Goal: Transaction & Acquisition: Book appointment/travel/reservation

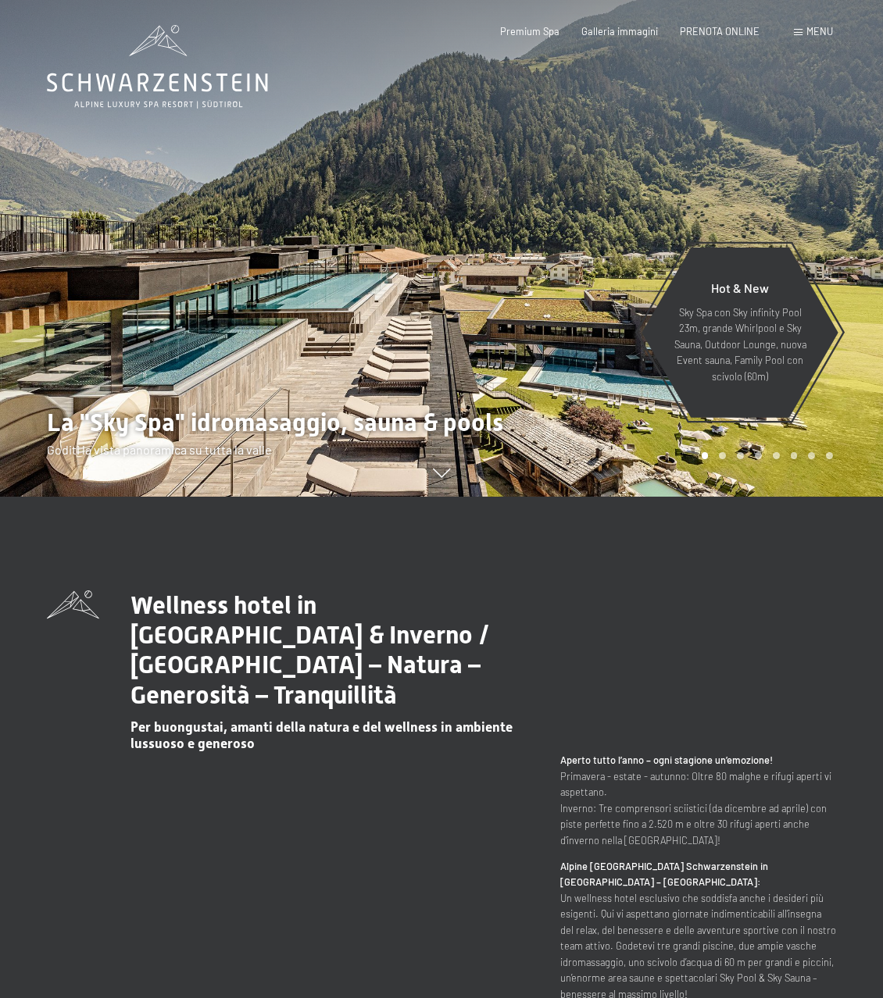
click at [804, 32] on div "Menu" at bounding box center [813, 32] width 39 height 14
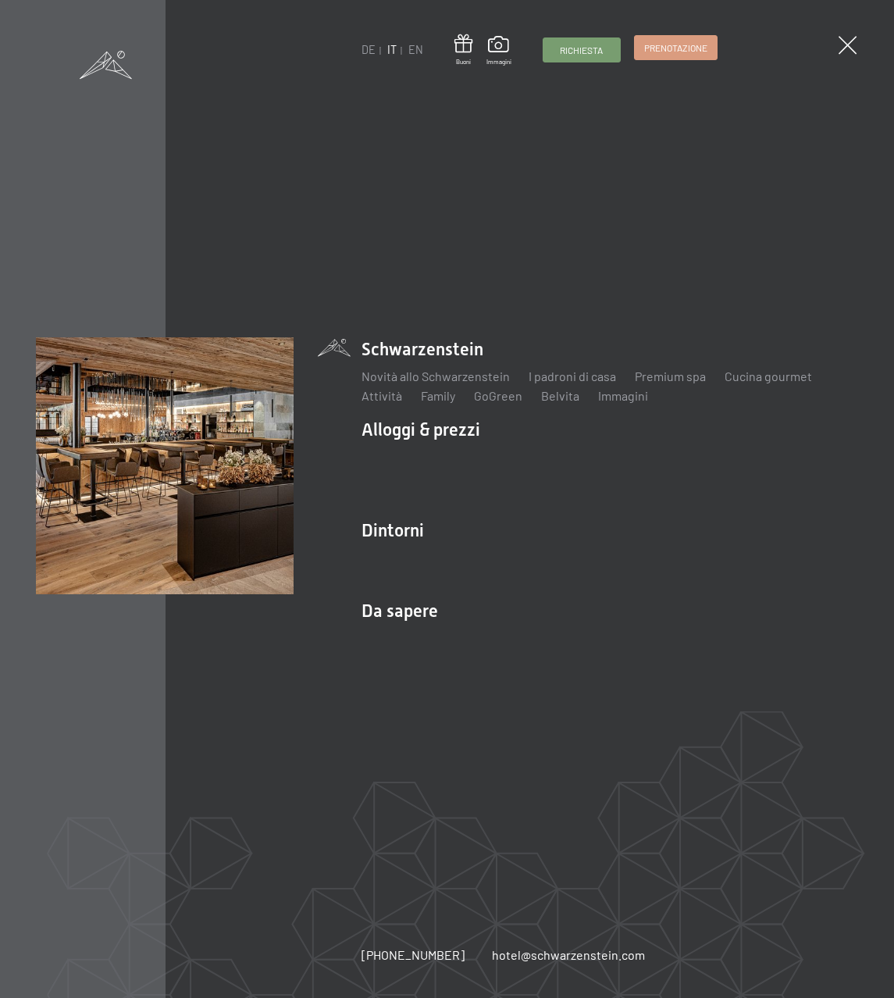
click at [669, 42] on span "Prenotazione" at bounding box center [675, 47] width 63 height 13
click at [677, 45] on span "Prenotazione" at bounding box center [675, 47] width 63 height 13
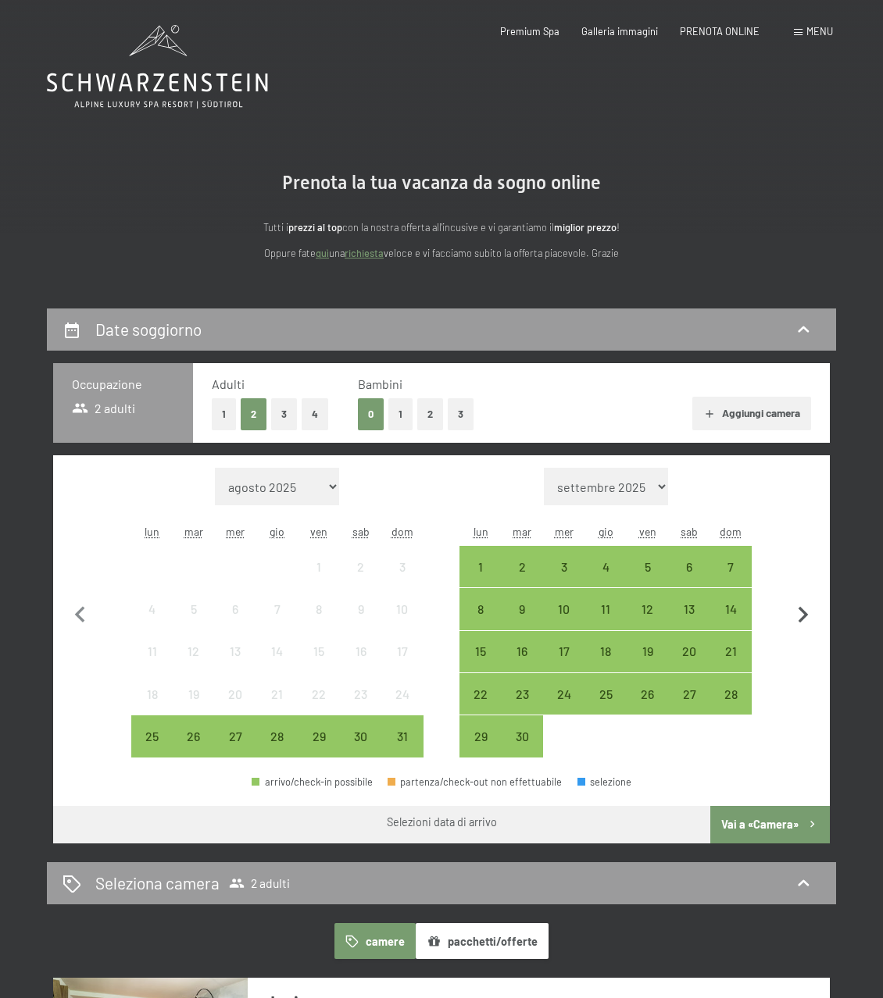
click at [801, 615] on icon "button" at bounding box center [802, 615] width 33 height 33
select select "2025-09-01"
select select "2025-10-01"
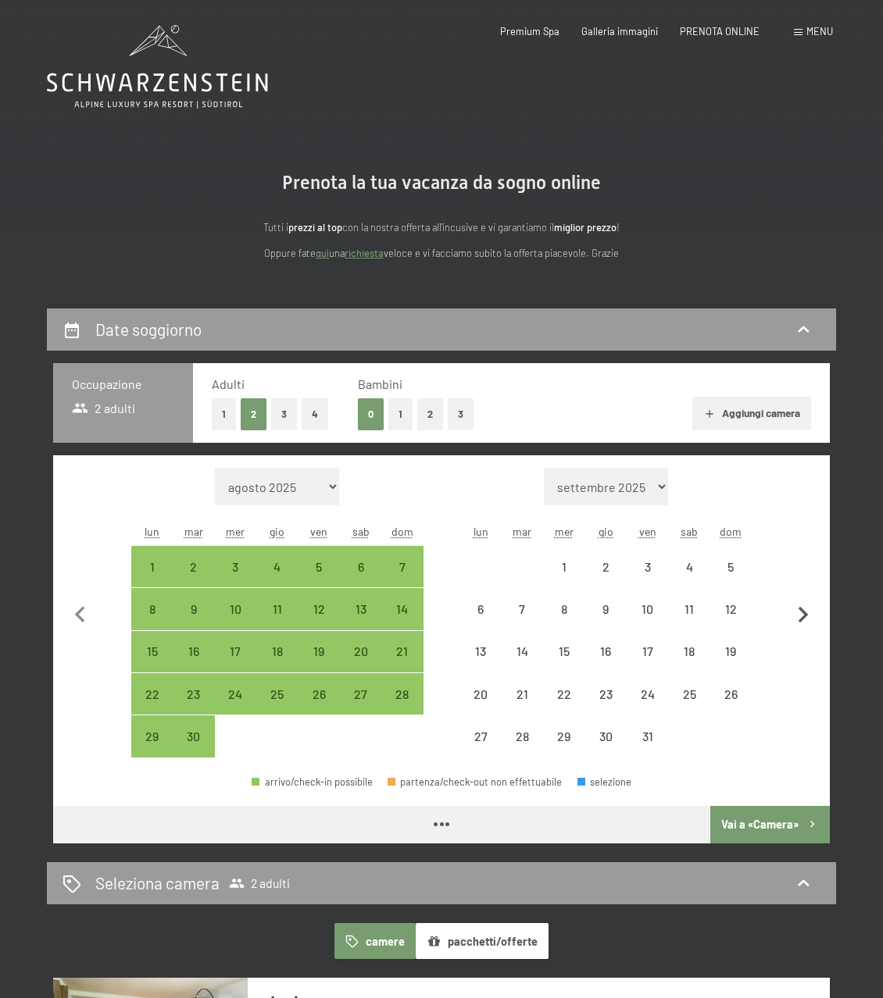
select select "2025-09-01"
select select "2025-10-01"
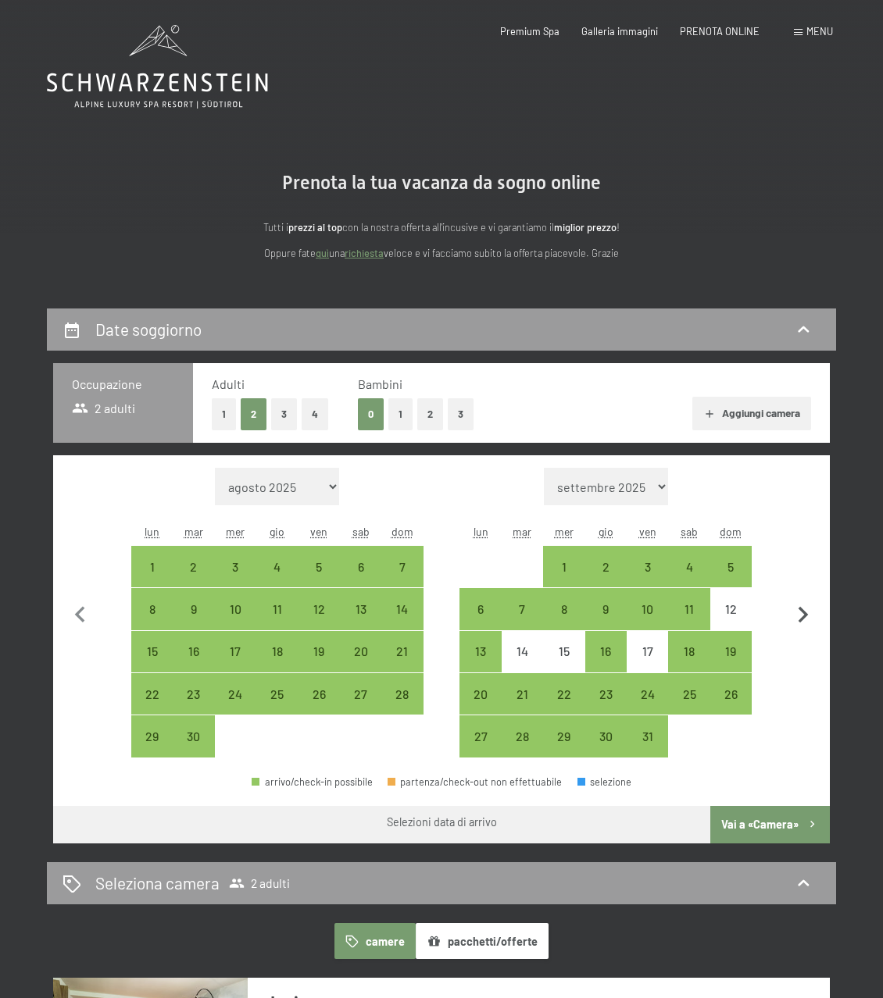
click at [801, 615] on icon "button" at bounding box center [802, 615] width 33 height 33
select select "2025-10-01"
select select "2025-11-01"
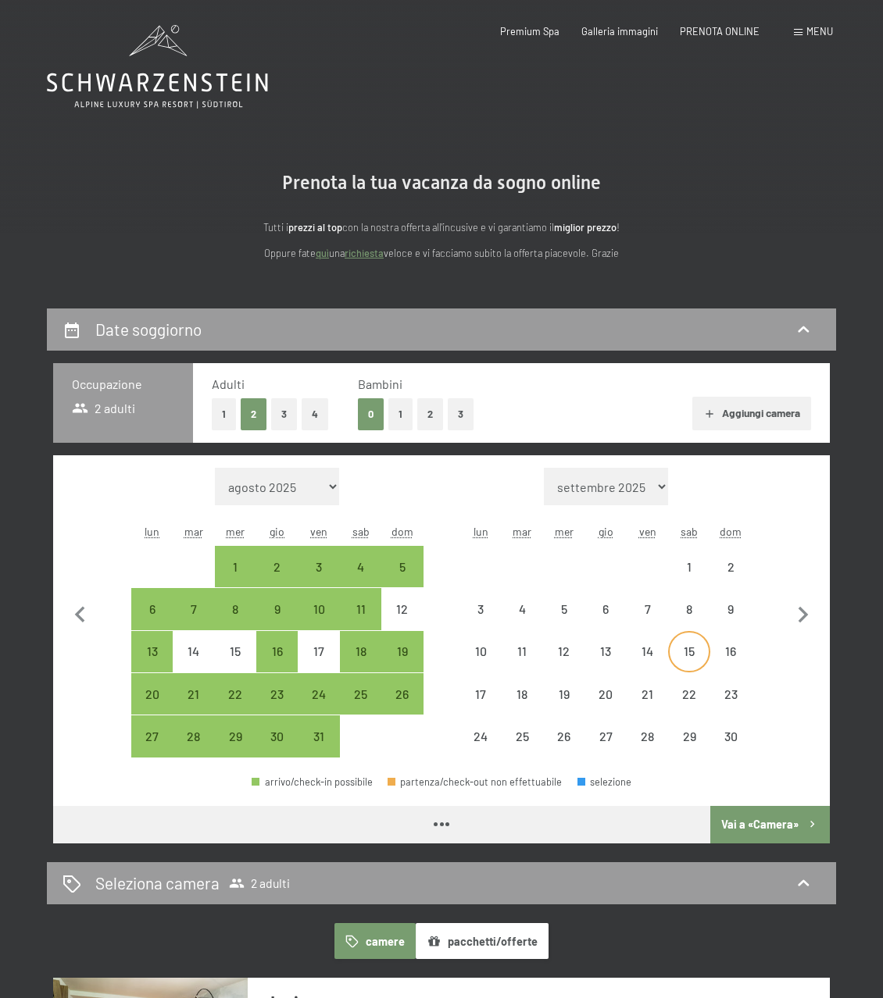
select select "2025-10-01"
select select "[DATE]"
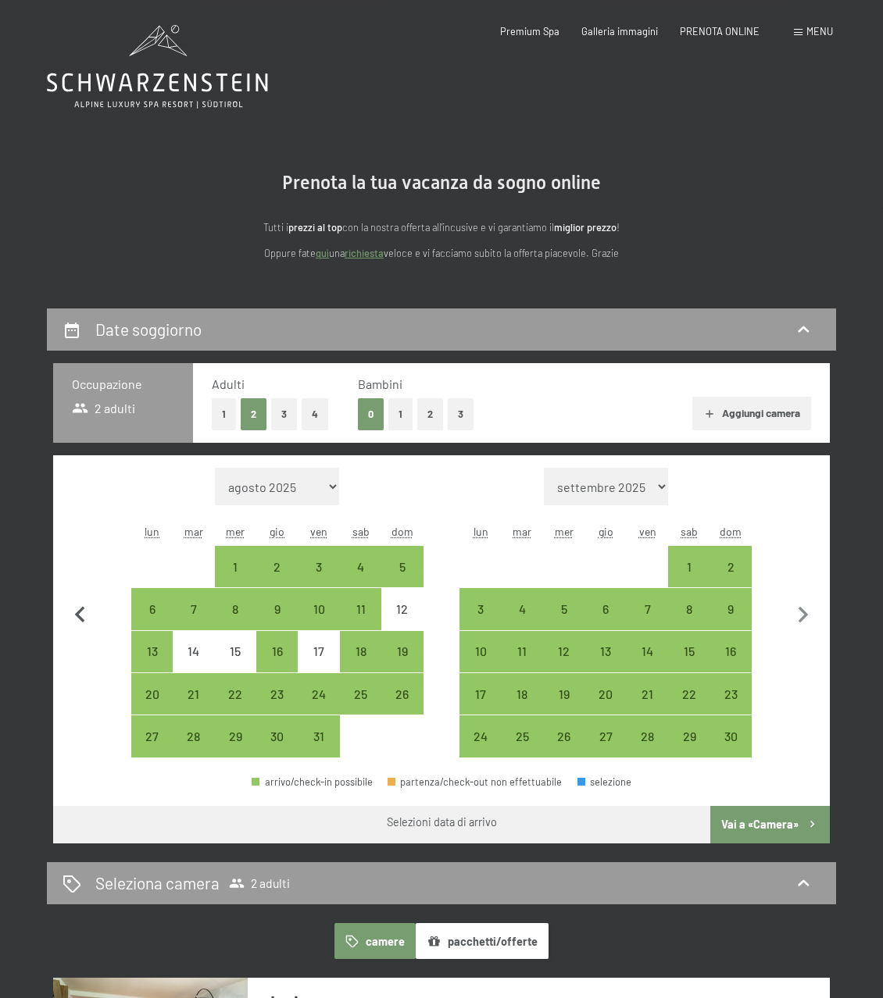
click at [85, 615] on icon "button" at bounding box center [80, 615] width 33 height 33
select select "[DATE]"
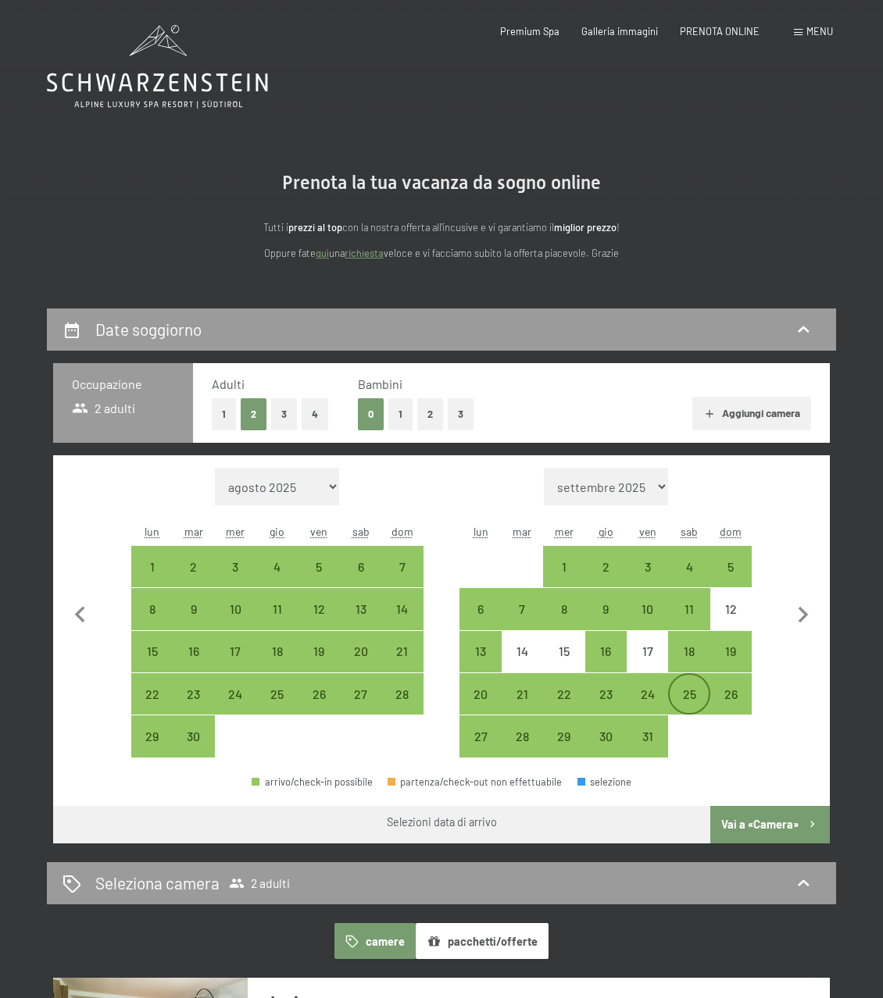
click at [690, 692] on div "25" at bounding box center [688, 707] width 38 height 38
select select "[DATE]"
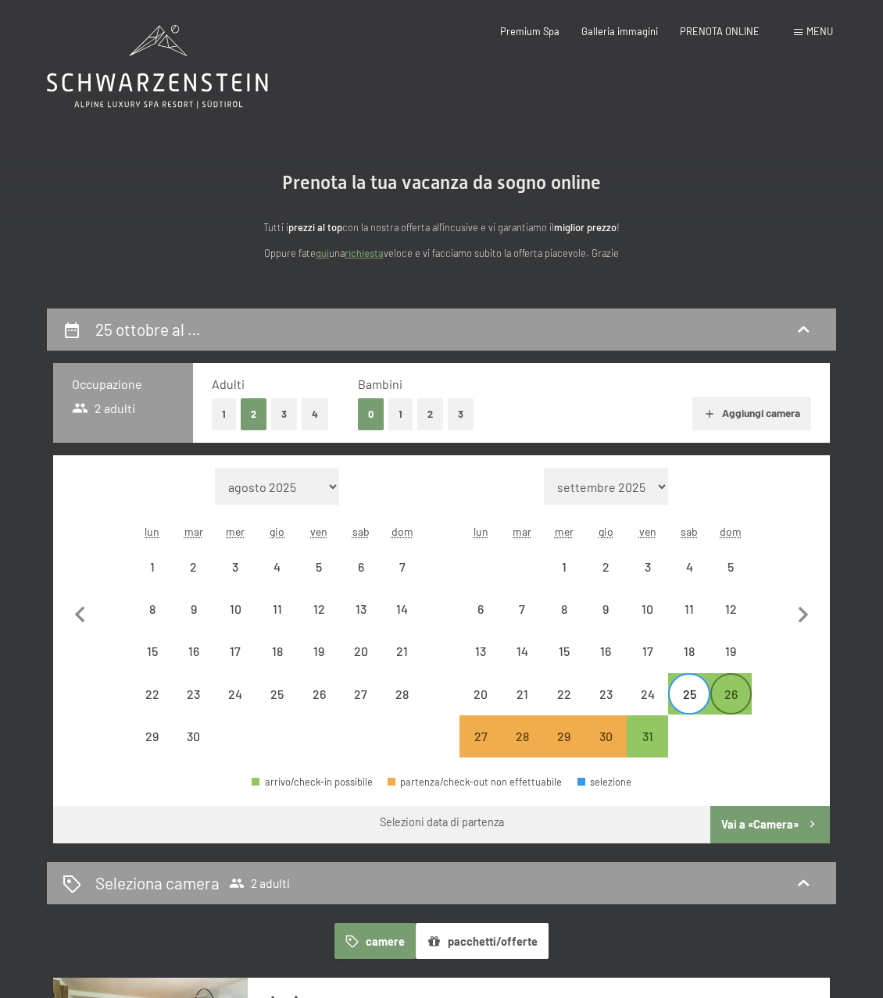
click at [733, 688] on div "26" at bounding box center [730, 707] width 38 height 38
select select "[DATE]"
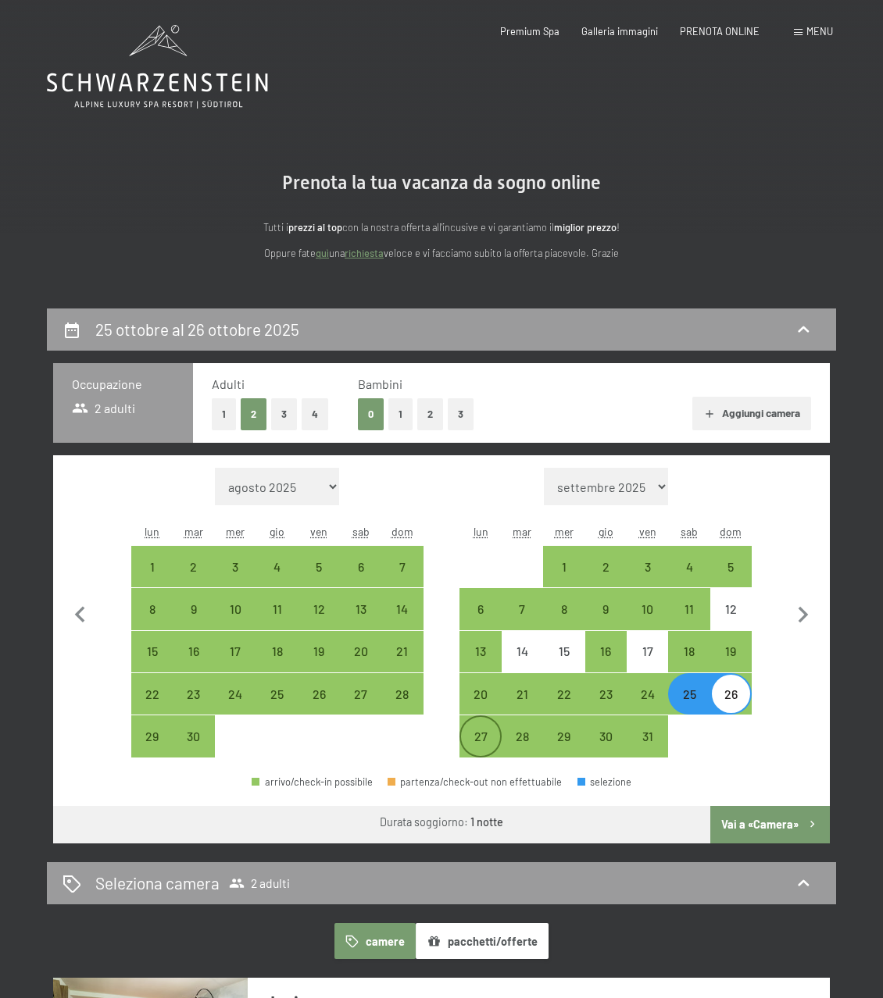
click at [483, 726] on div "27" at bounding box center [480, 736] width 38 height 38
select select "[DATE]"
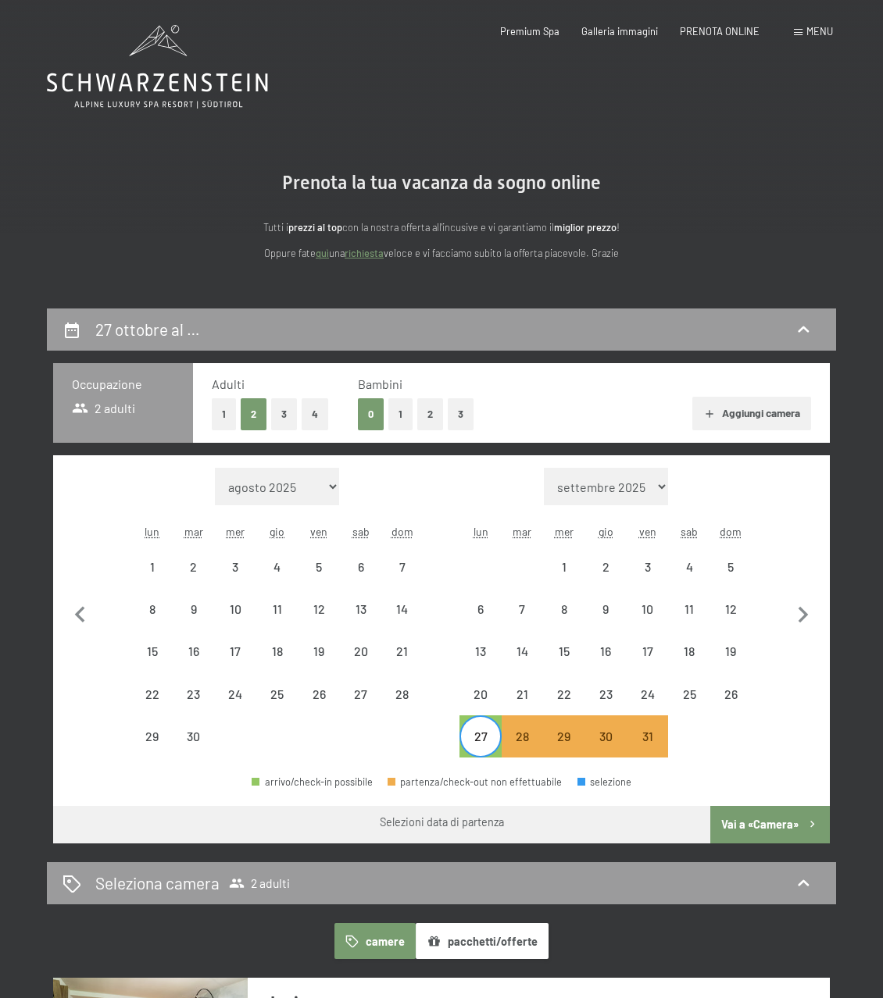
click at [751, 698] on div "26" at bounding box center [730, 693] width 41 height 41
select select "[DATE]"
click at [733, 692] on div "26" at bounding box center [730, 707] width 38 height 38
select select "[DATE]"
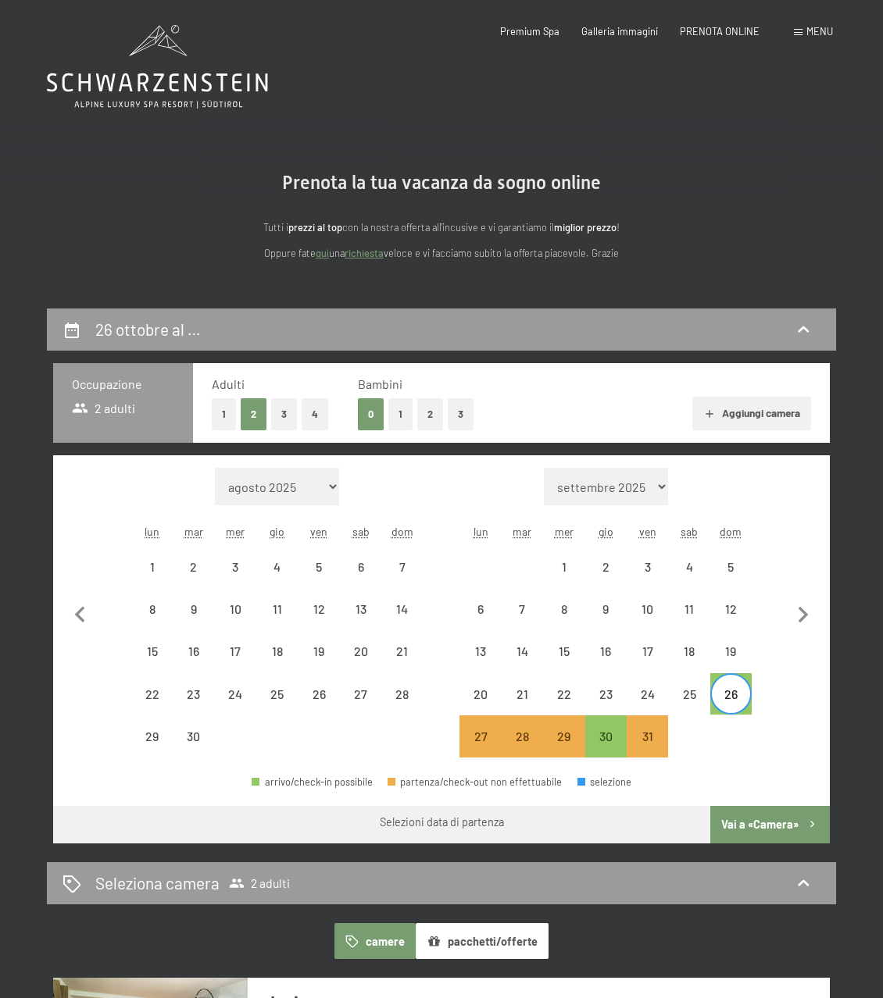
select select "[DATE]"
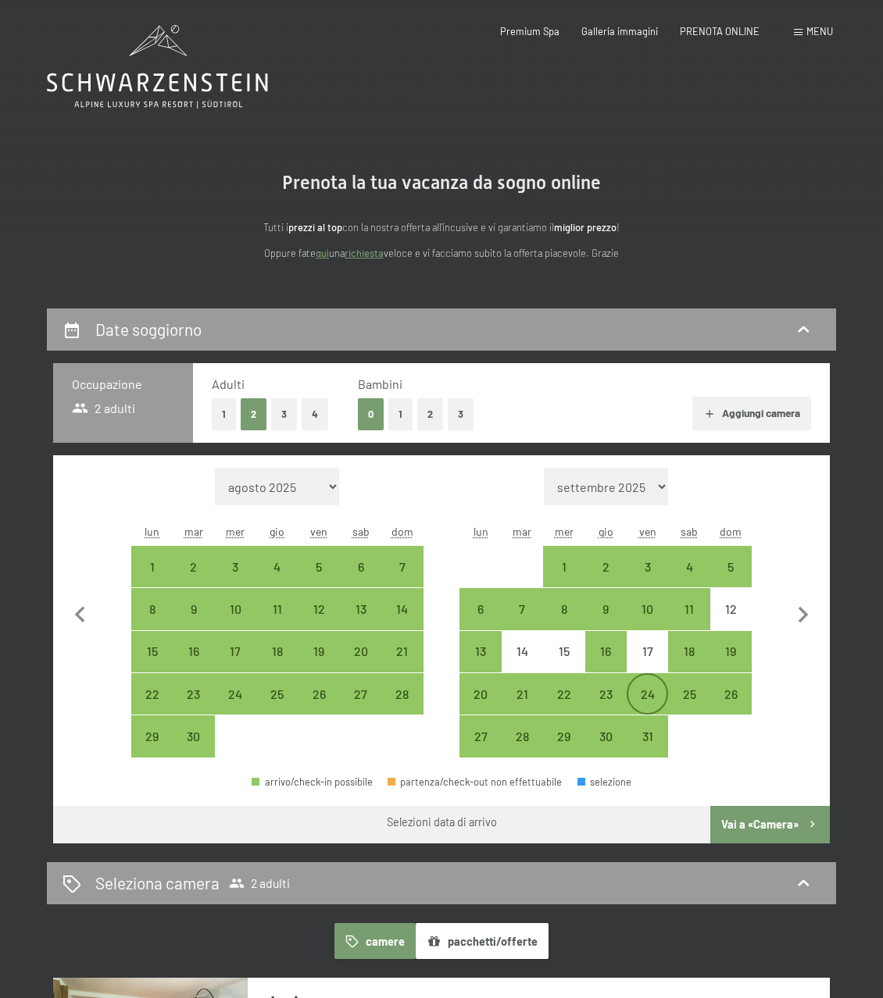
click at [640, 688] on div "24" at bounding box center [647, 707] width 38 height 38
select select "[DATE]"
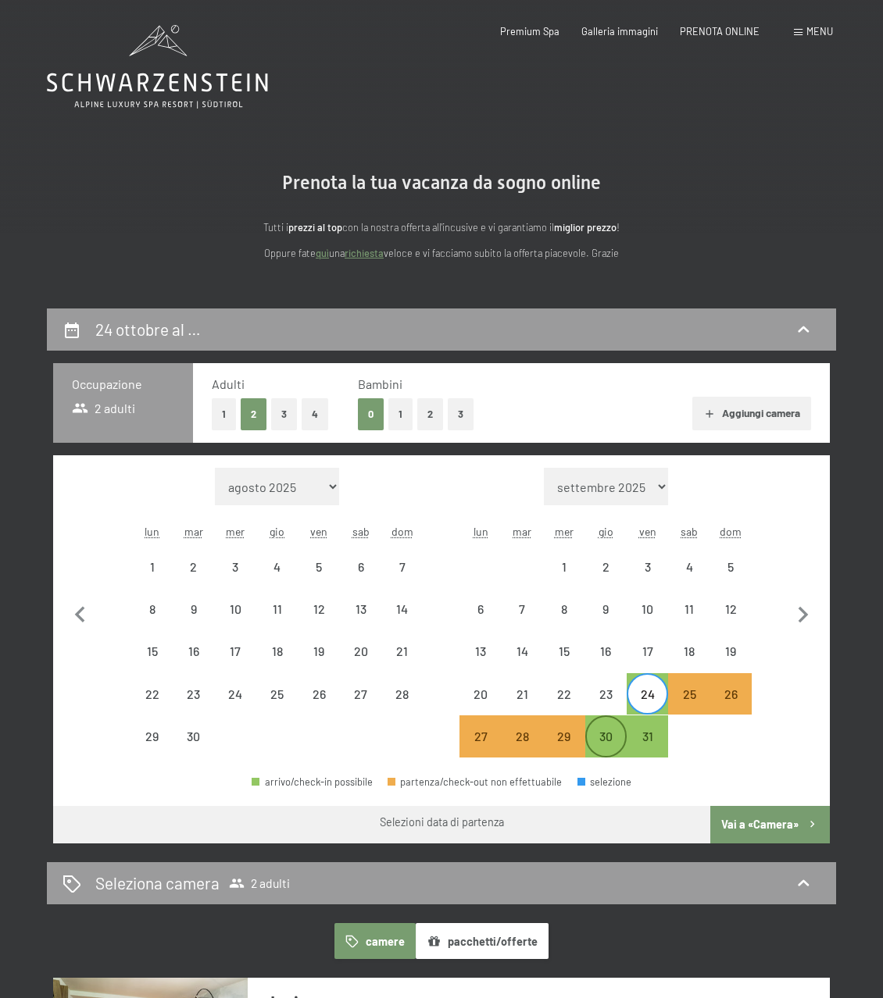
click at [597, 722] on div "30" at bounding box center [606, 736] width 38 height 38
select select "[DATE]"
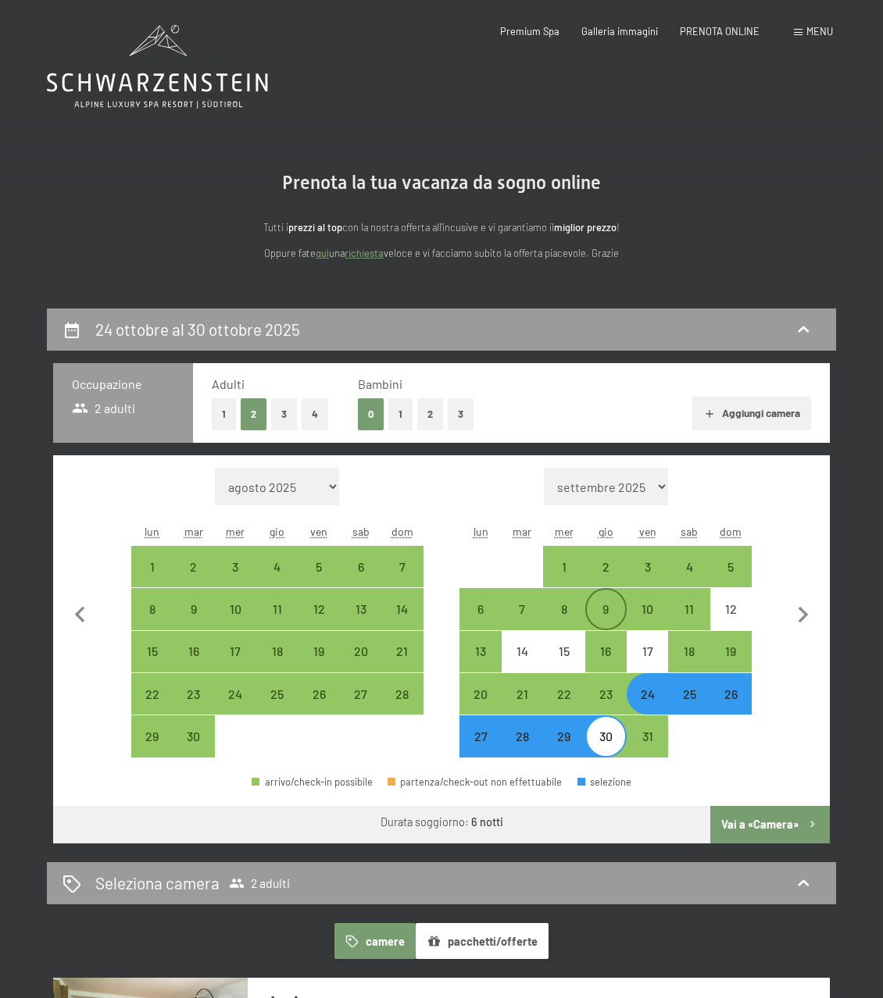
click at [604, 601] on div "9" at bounding box center [606, 609] width 38 height 38
select select "[DATE]"
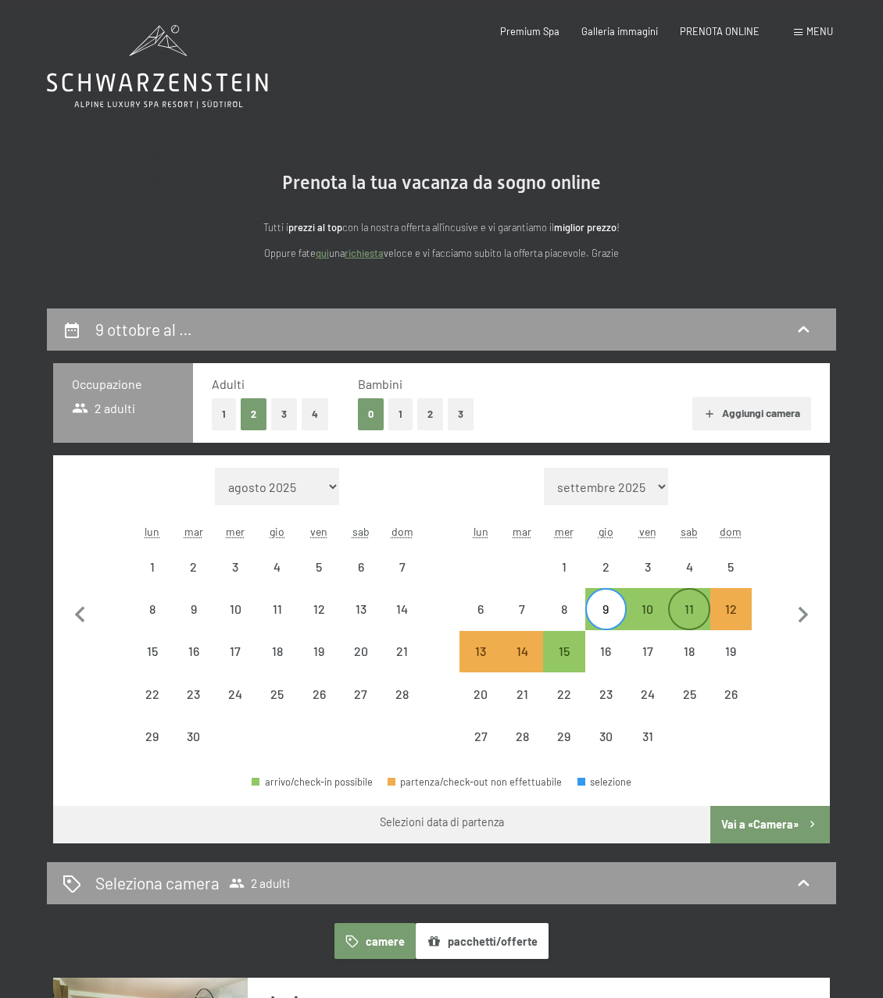
click at [680, 601] on div "11" at bounding box center [688, 609] width 38 height 38
select select "[DATE]"
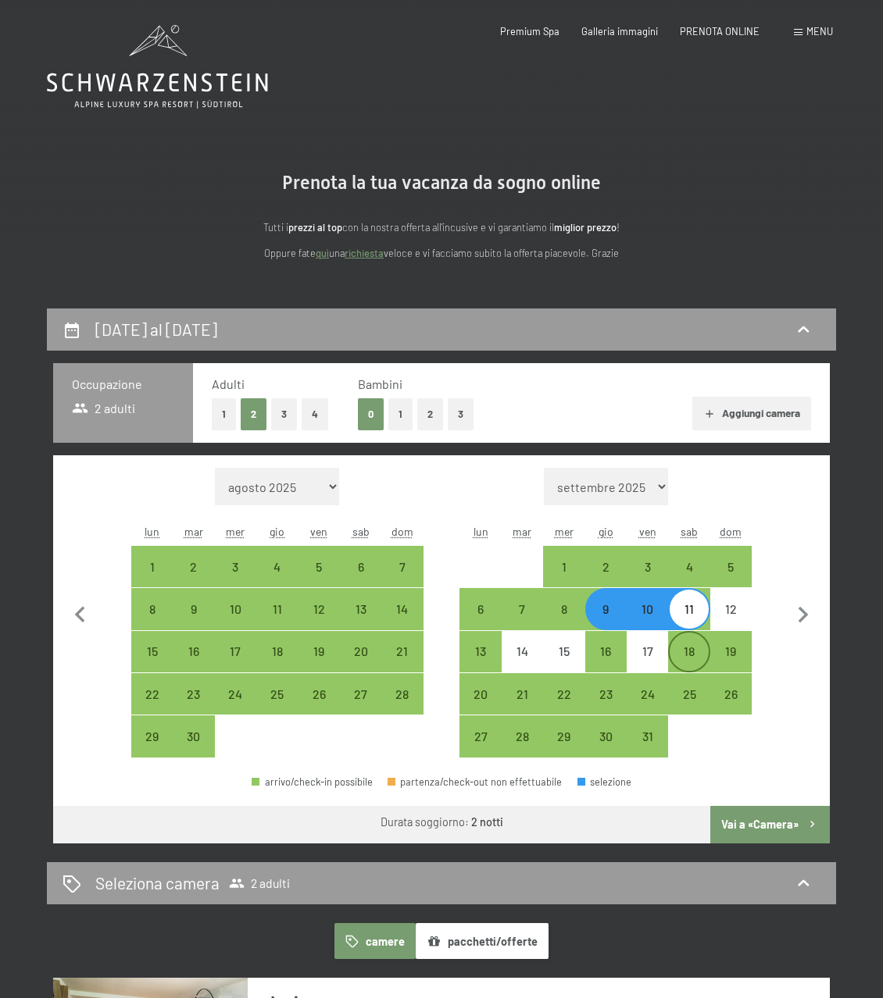
click at [692, 651] on div "18" at bounding box center [688, 664] width 38 height 38
select select "[DATE]"
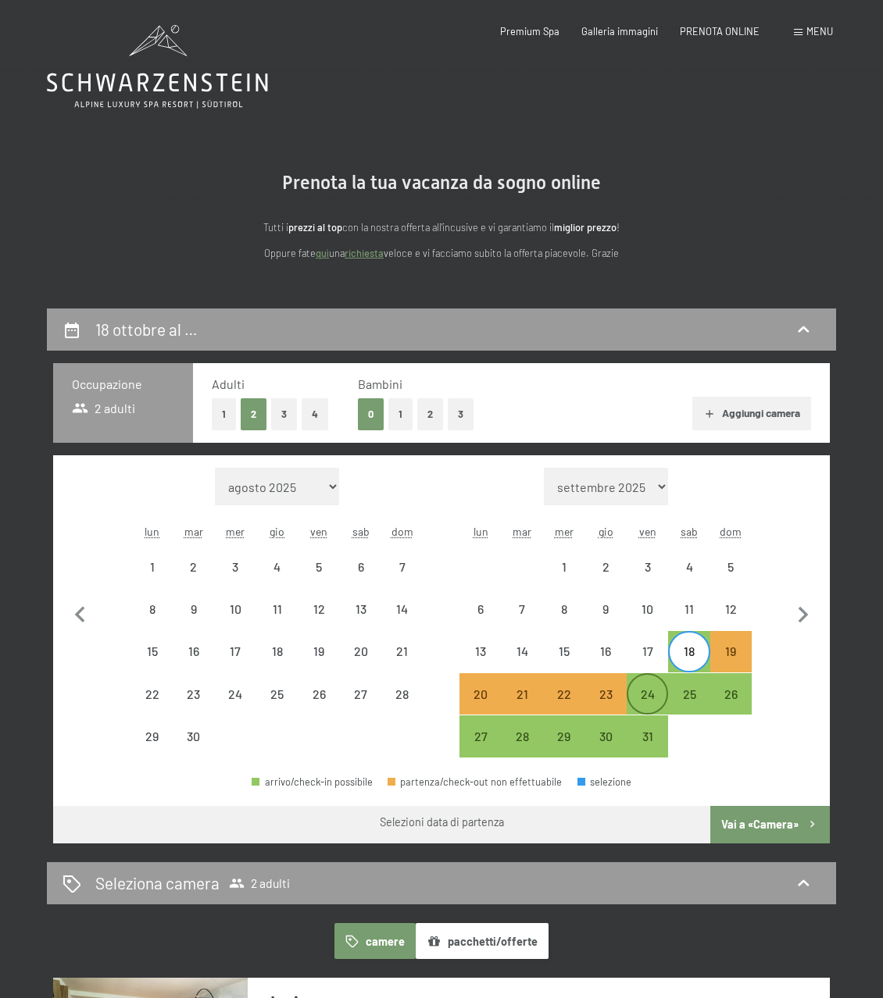
click at [644, 693] on div "24" at bounding box center [647, 707] width 38 height 38
select select "[DATE]"
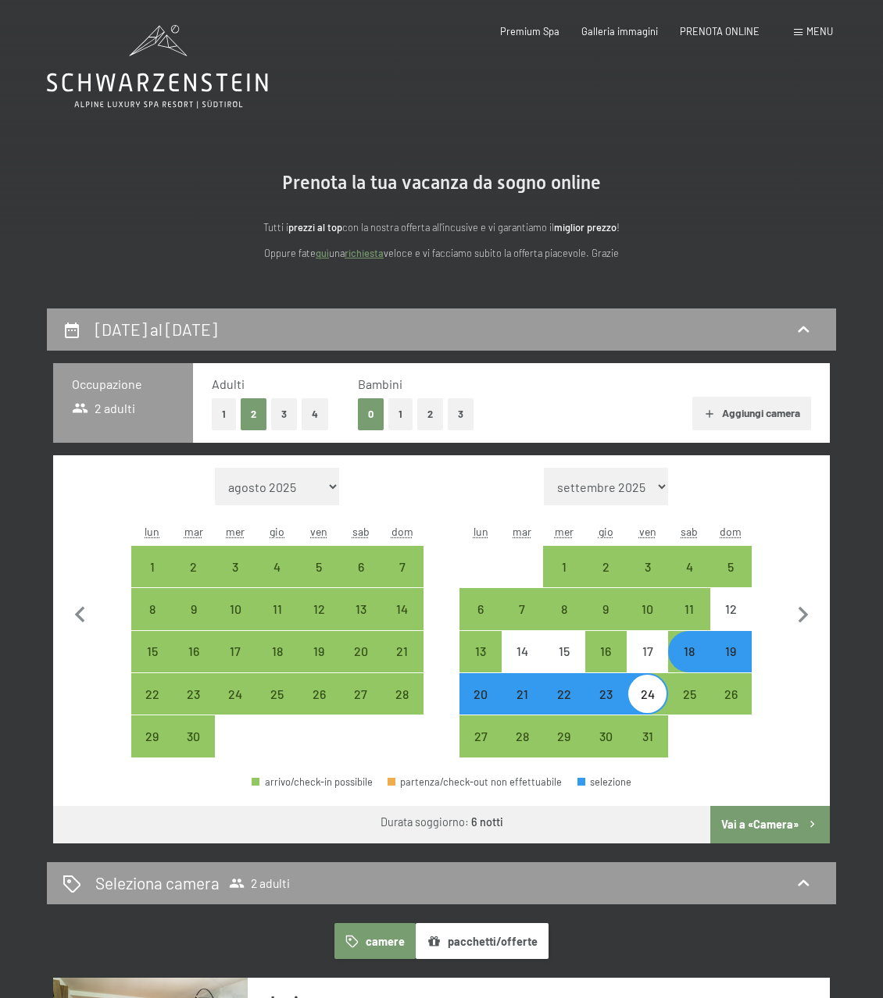
click at [646, 694] on div "24" at bounding box center [647, 707] width 38 height 38
select select "[DATE]"
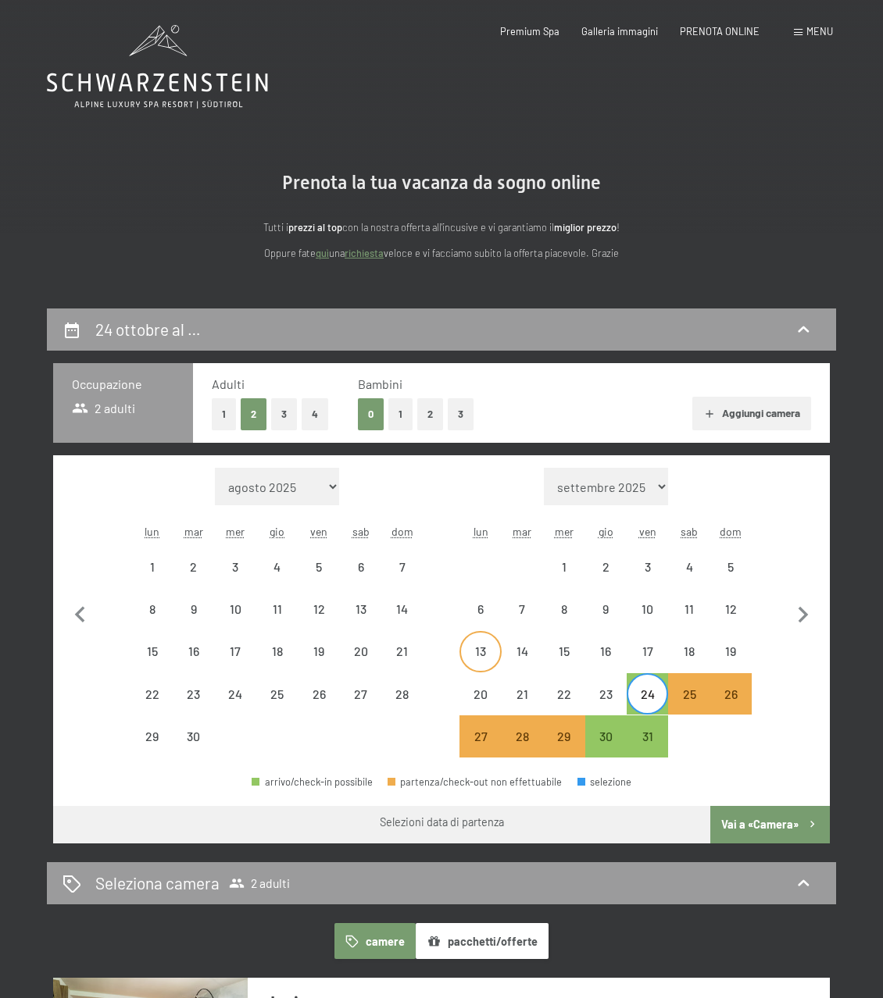
click at [497, 644] on div "13" at bounding box center [480, 652] width 38 height 38
select select "[DATE]"
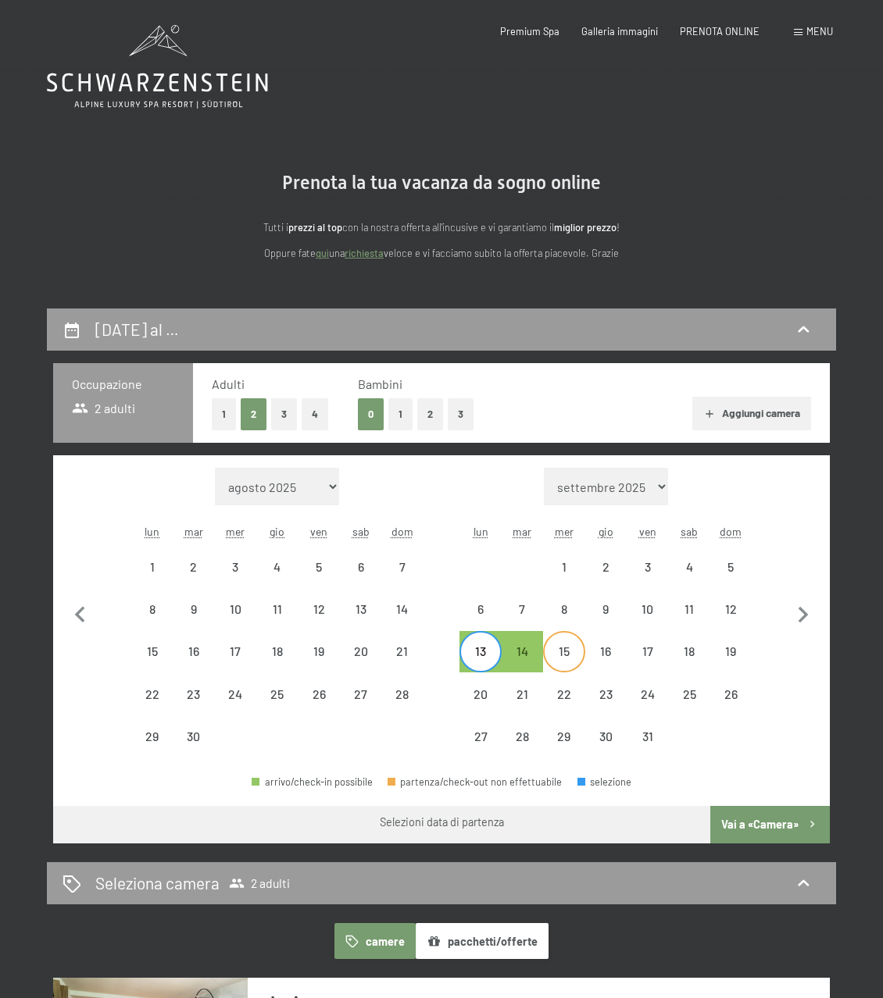
click at [564, 650] on div "15" at bounding box center [563, 664] width 38 height 38
select select "[DATE]"
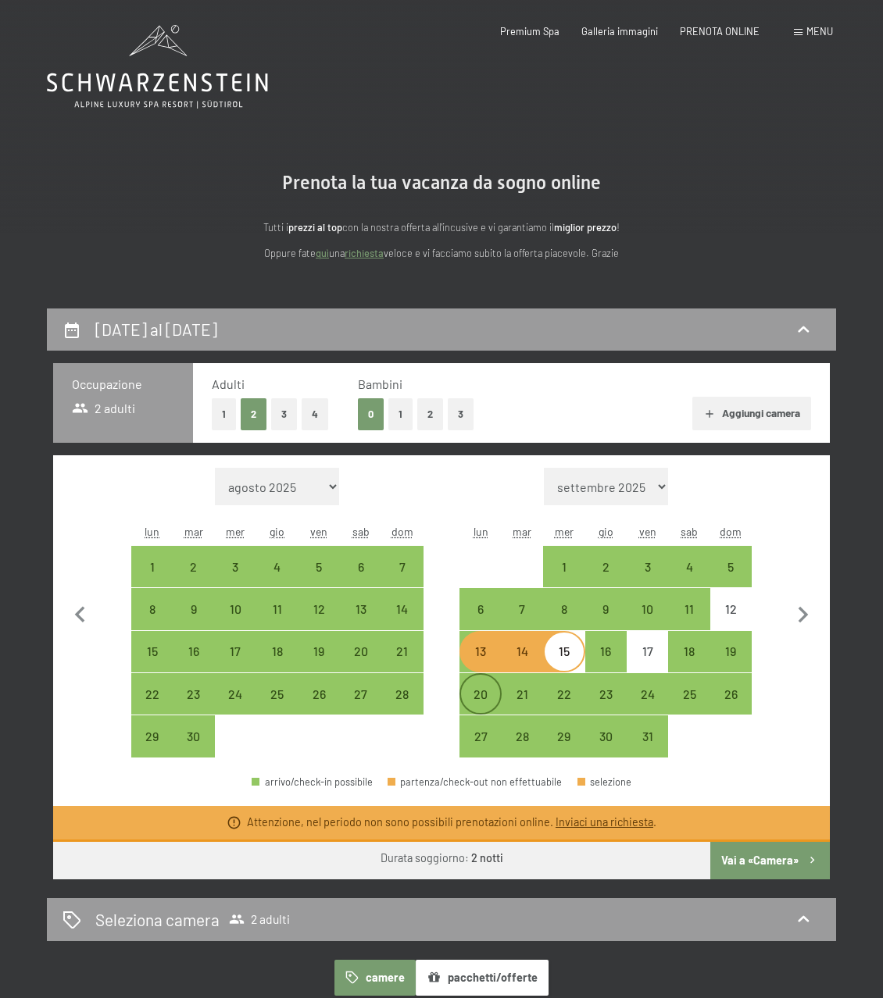
click at [473, 690] on div "20" at bounding box center [480, 707] width 38 height 38
select select "[DATE]"
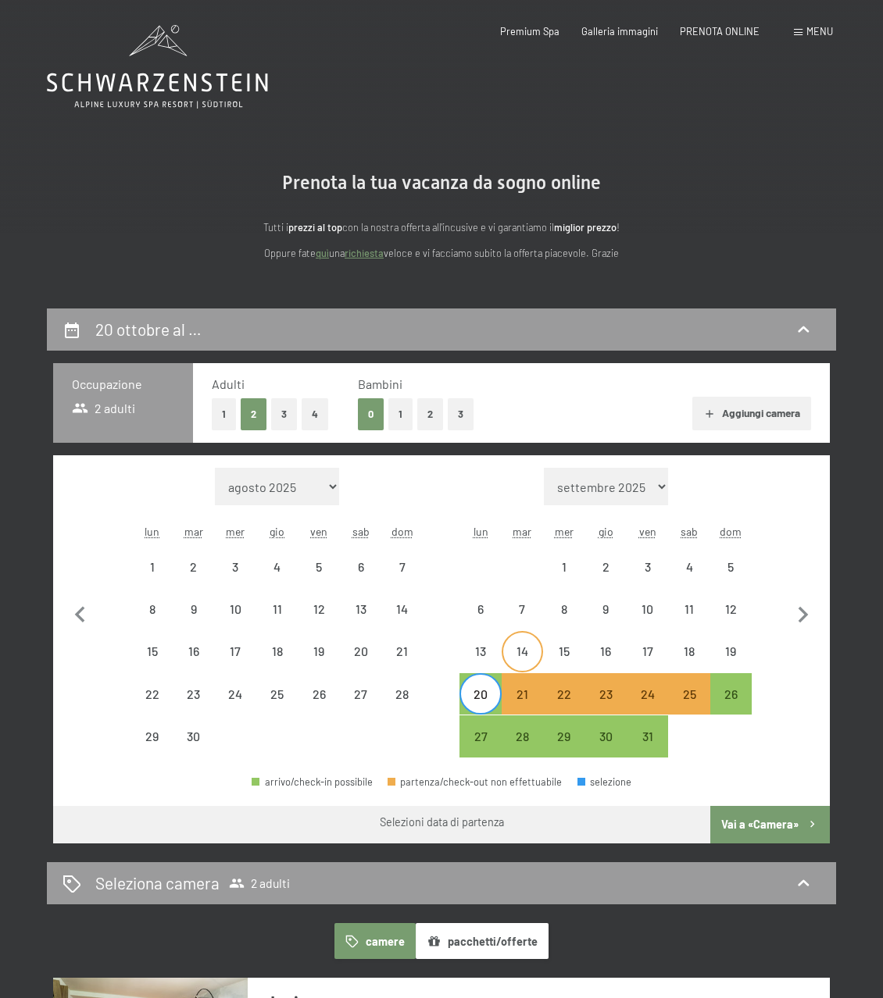
click at [514, 661] on div "14" at bounding box center [522, 664] width 38 height 38
select select "[DATE]"
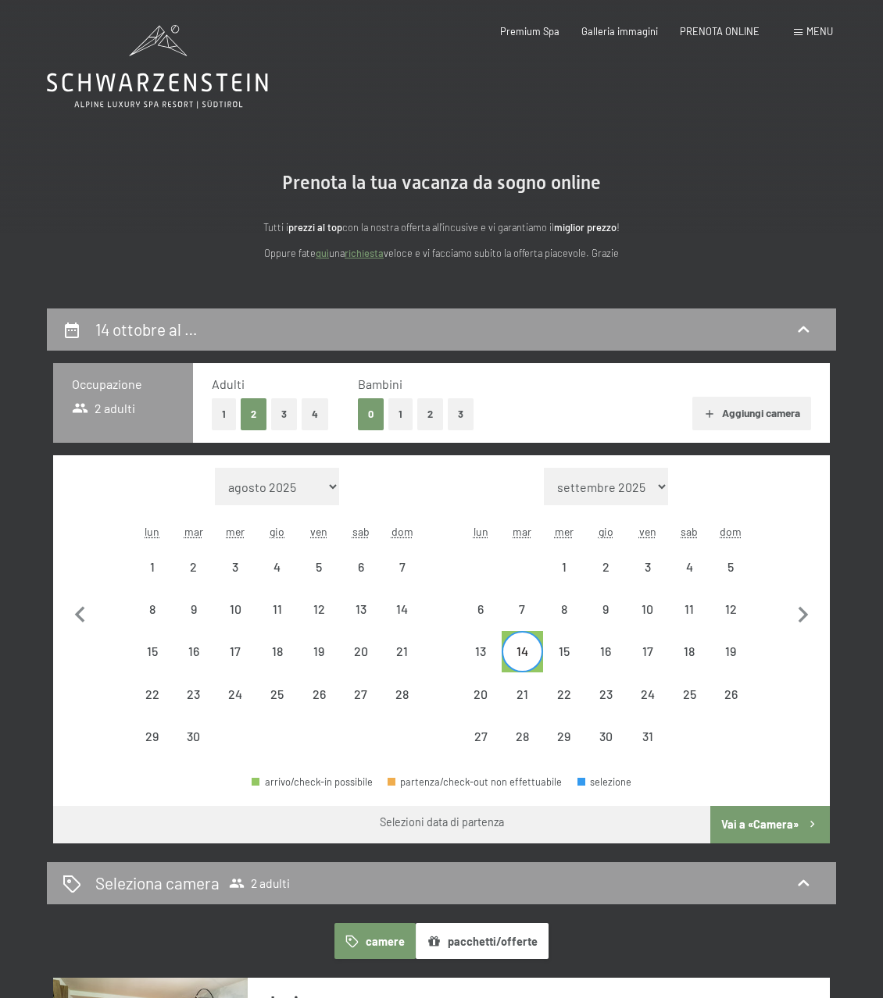
click at [534, 647] on div "14" at bounding box center [522, 664] width 38 height 38
select select "[DATE]"
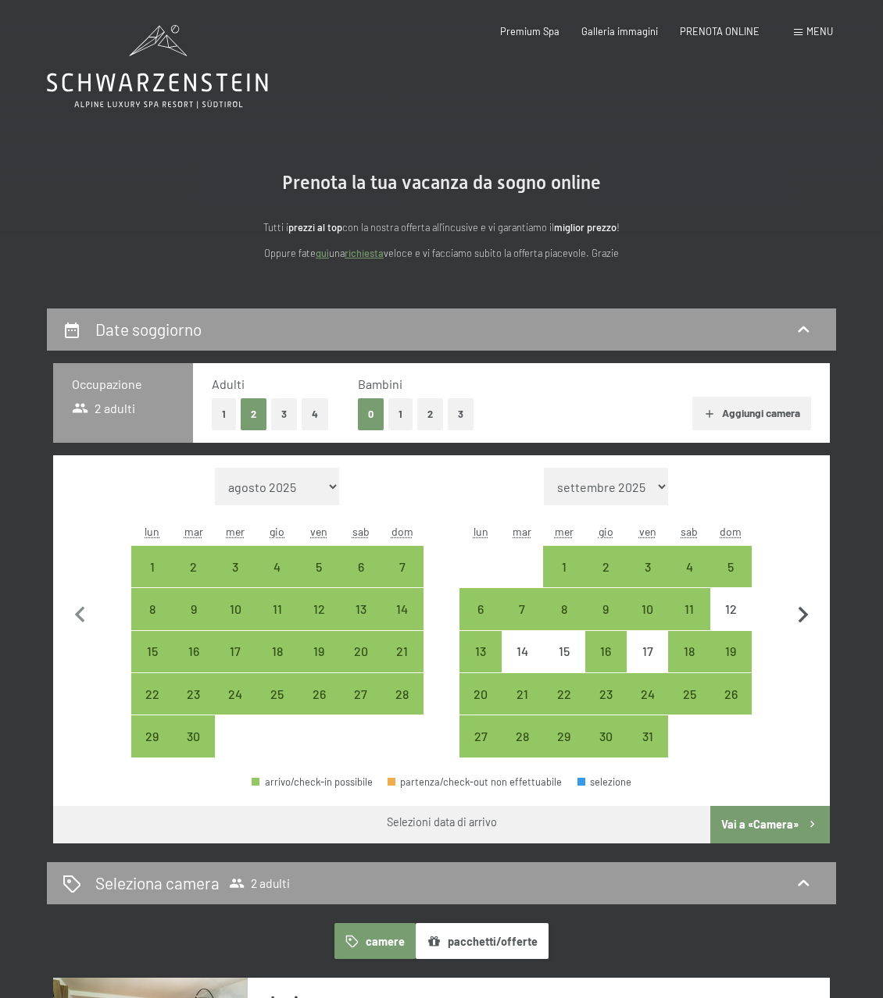
click at [807, 613] on icon "button" at bounding box center [802, 615] width 33 height 33
select select "[DATE]"
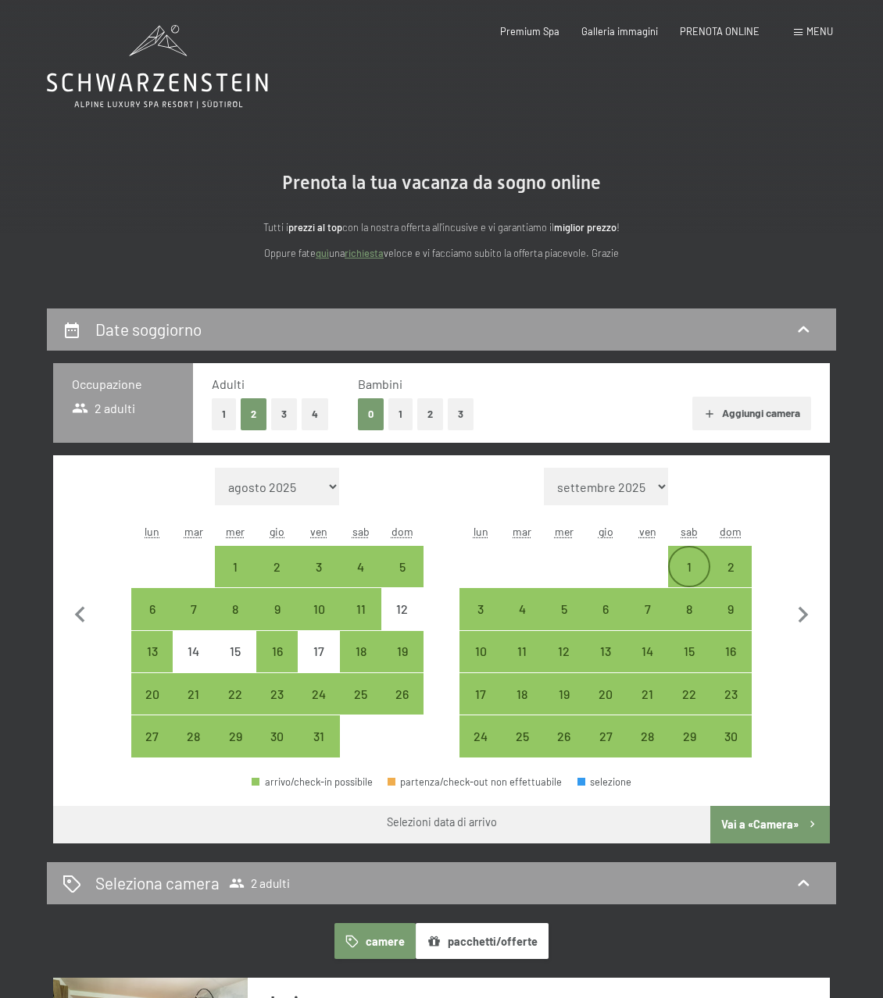
click at [701, 556] on div "1" at bounding box center [688, 566] width 38 height 38
select select "[DATE]"
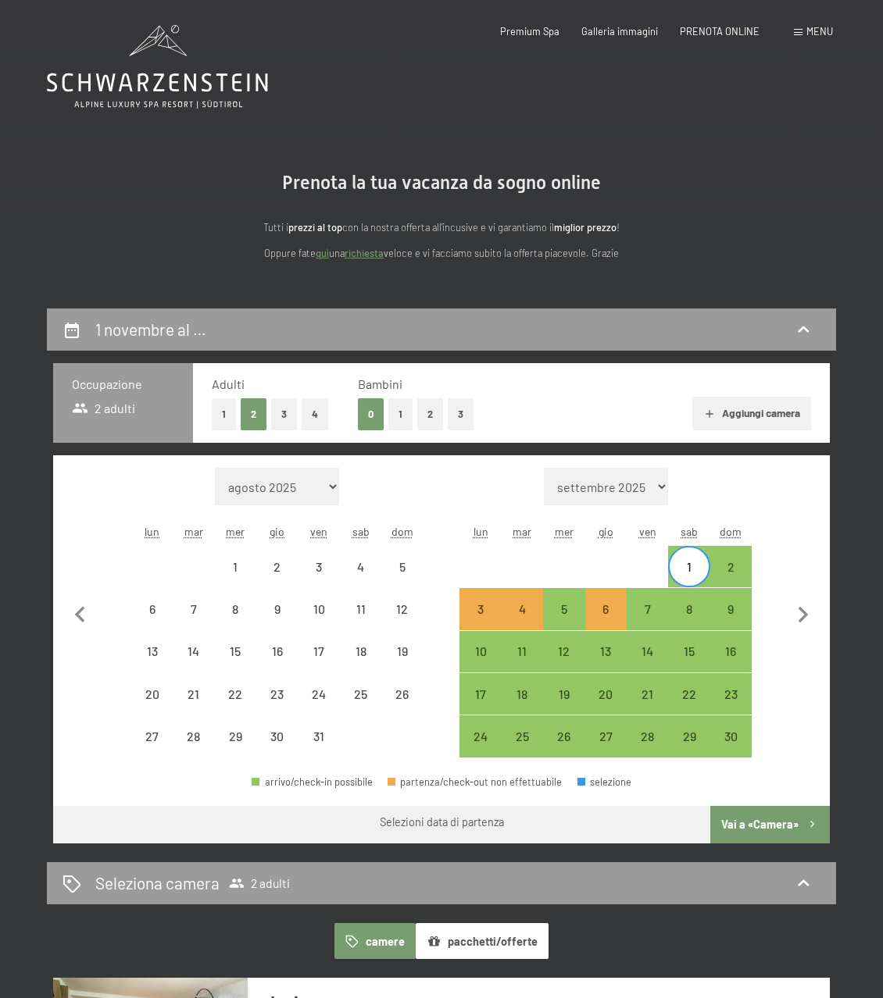
click at [629, 560] on div at bounding box center [646, 566] width 41 height 41
click at [569, 609] on div "5" at bounding box center [563, 622] width 38 height 38
select select "[DATE]"
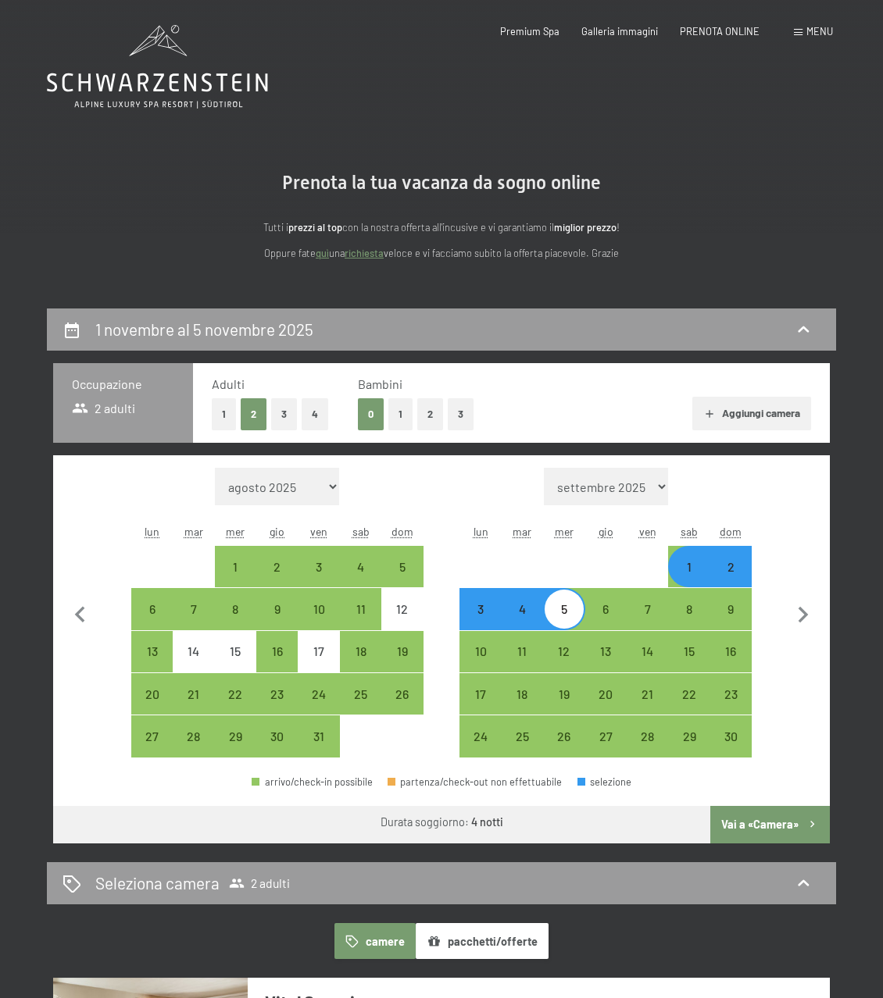
click at [753, 826] on button "Vai a «Camera»" at bounding box center [769, 824] width 119 height 37
select select "[DATE]"
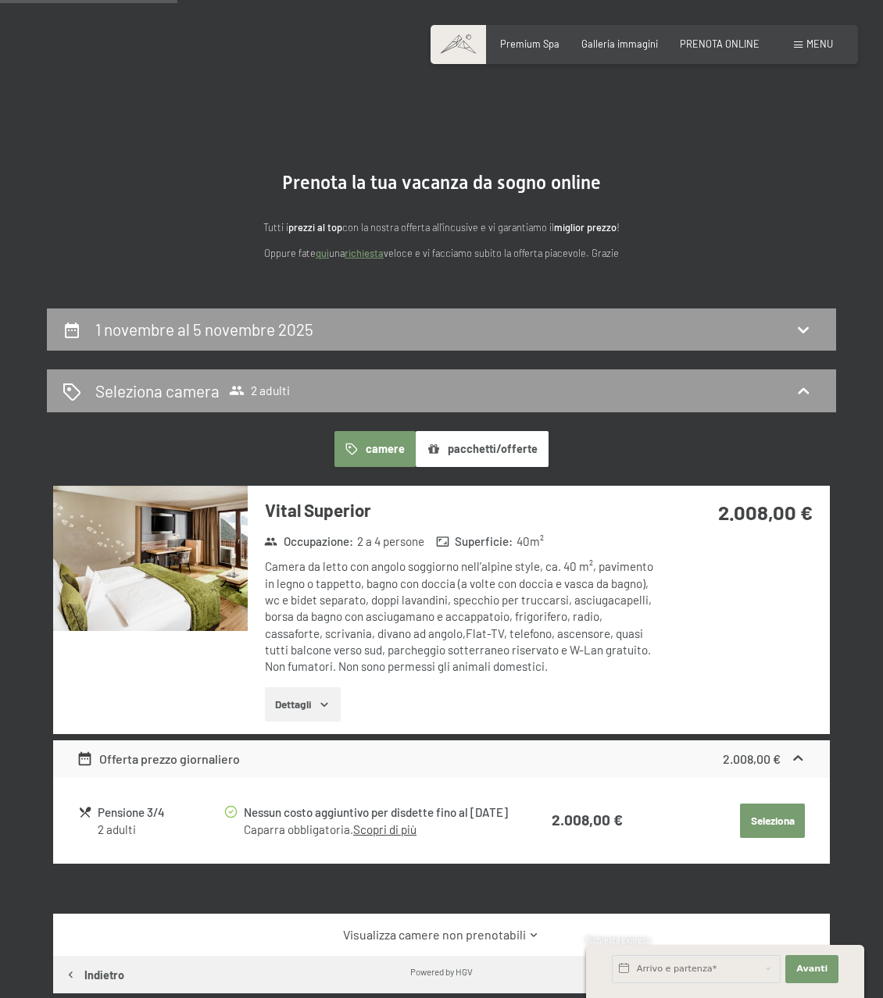
scroll to position [308, 0]
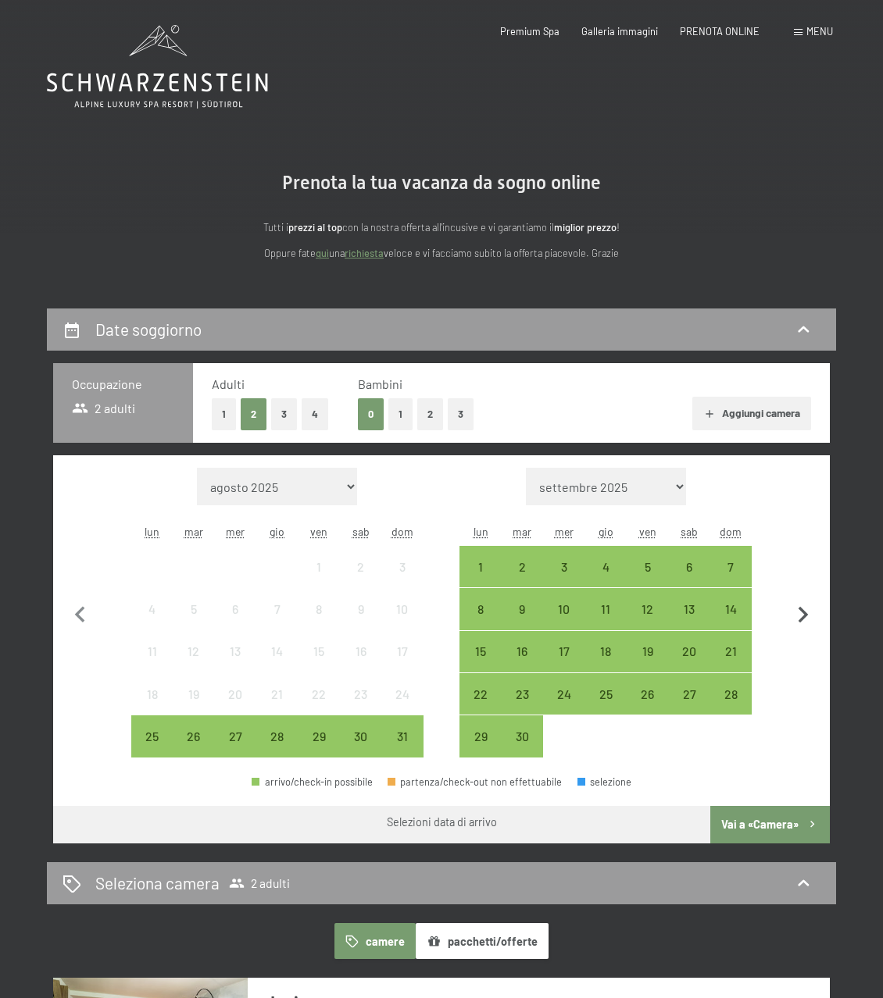
click at [803, 614] on icon "button" at bounding box center [802, 615] width 10 height 16
select select "[DATE]"
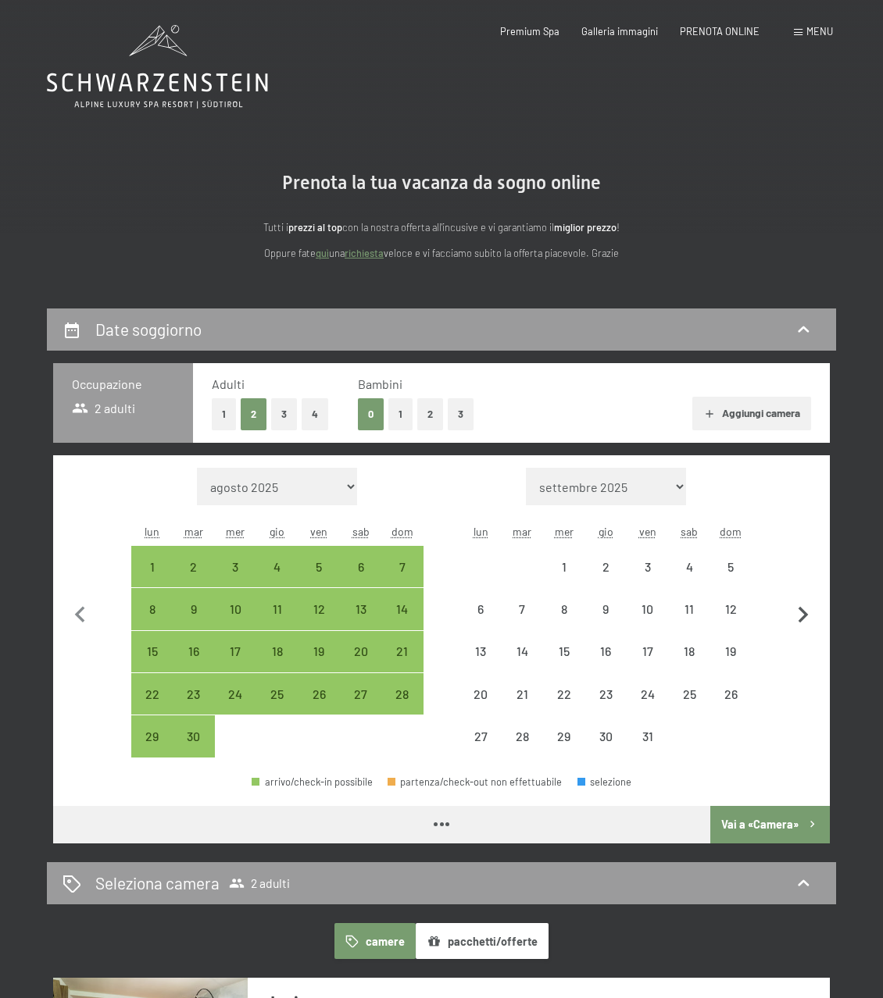
click at [803, 614] on icon "button" at bounding box center [802, 615] width 10 height 16
select select "[DATE]"
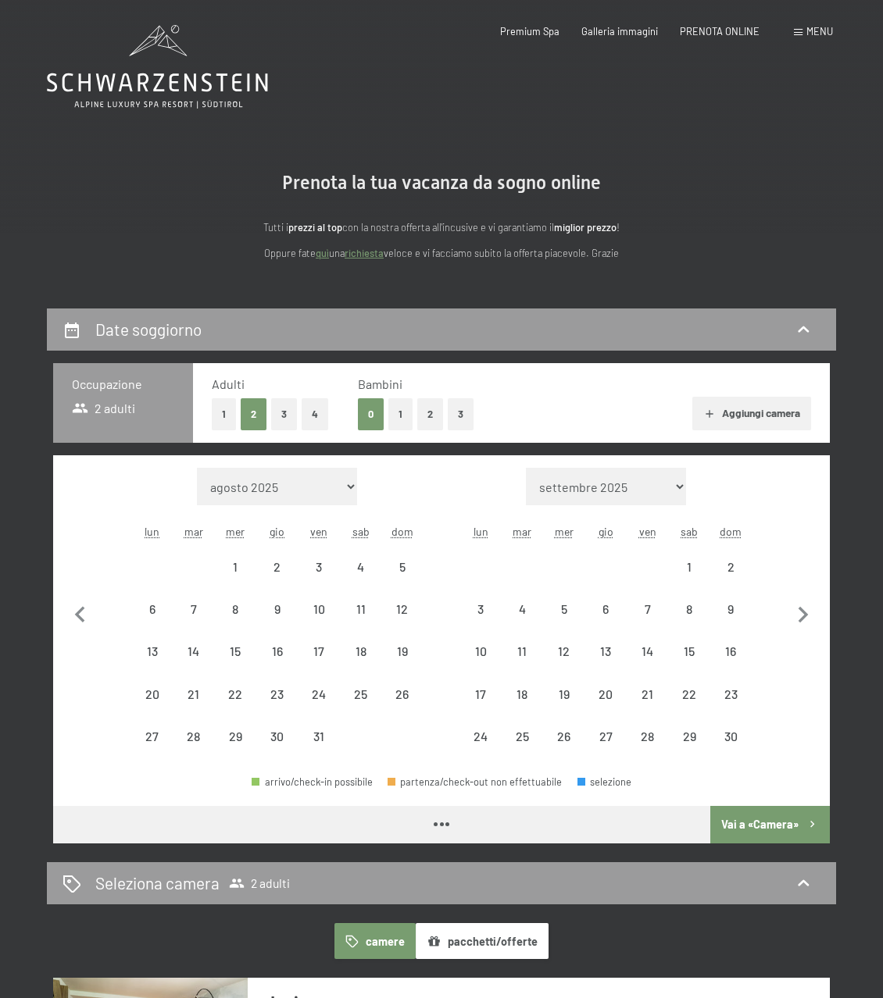
select select "[DATE]"
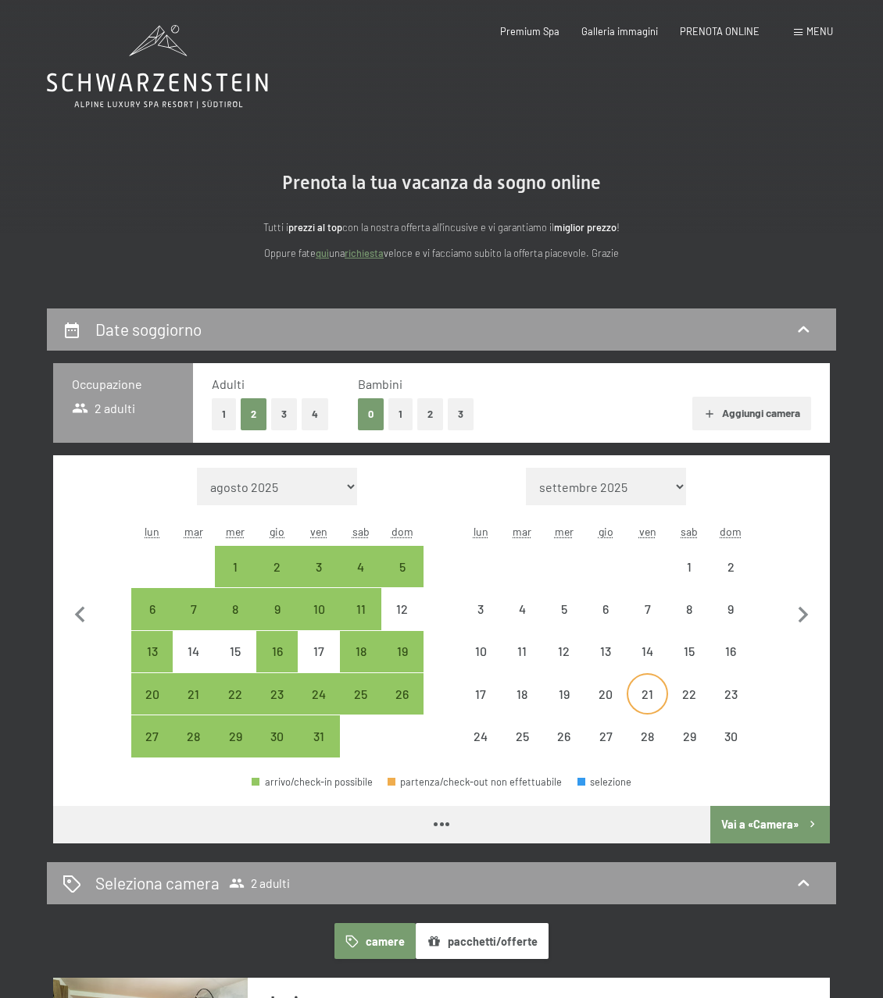
select select "[DATE]"
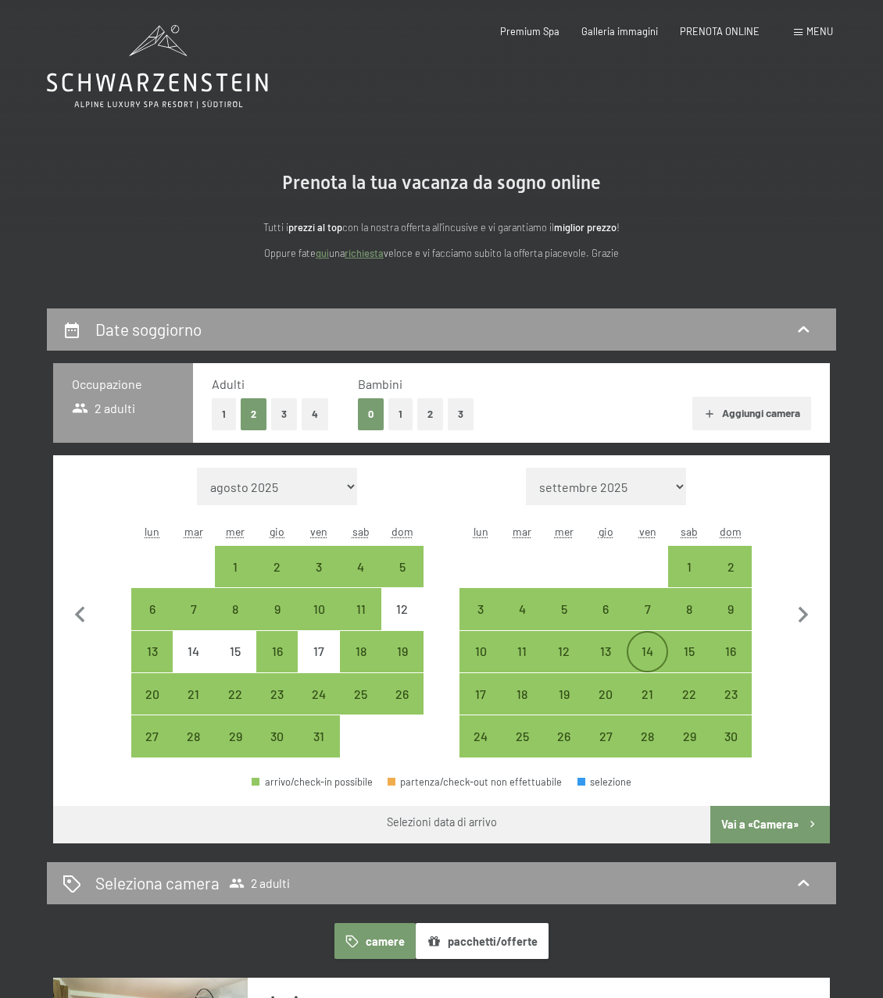
click at [650, 653] on div "14" at bounding box center [647, 664] width 38 height 38
select select "[DATE]"
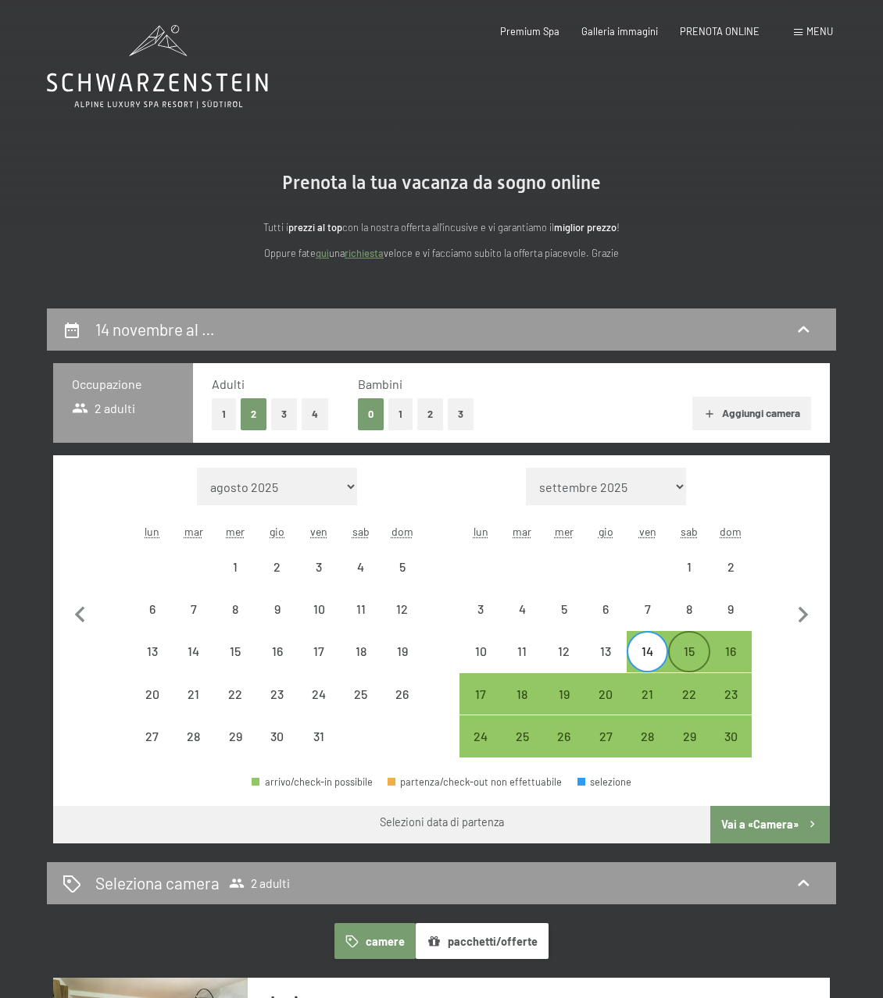
click at [684, 652] on div "15" at bounding box center [688, 664] width 38 height 38
select select "[DATE]"
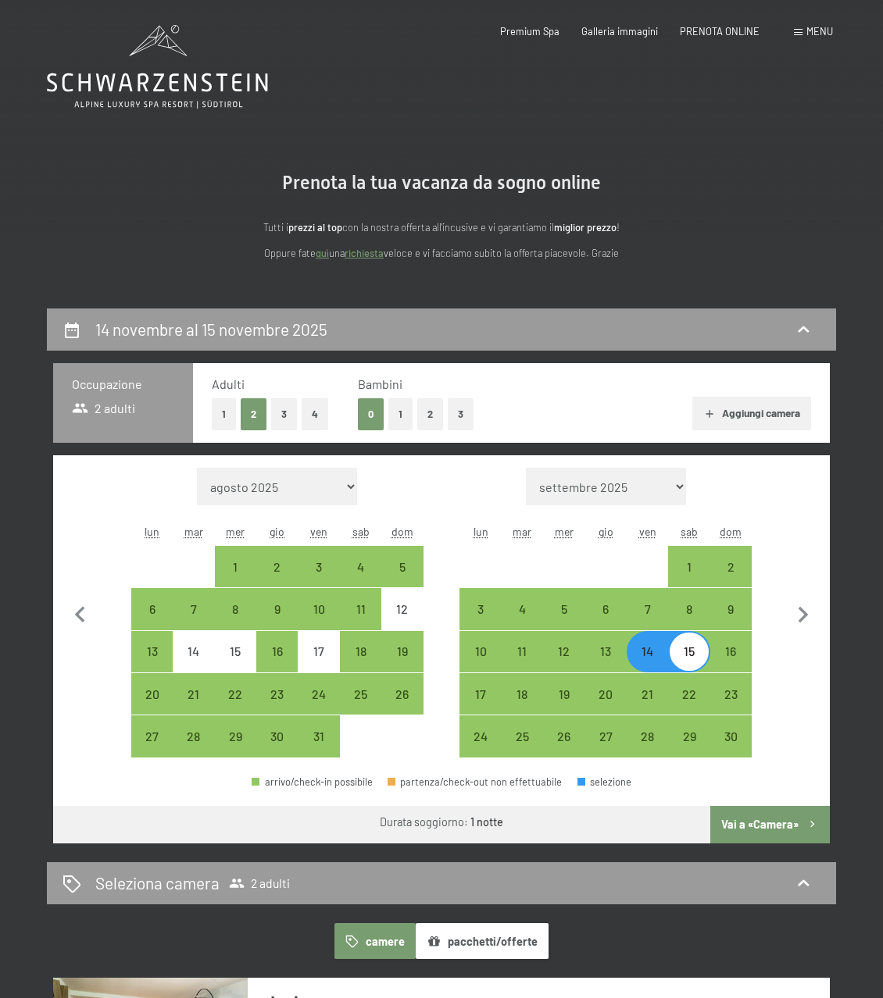
click at [684, 655] on div "15" at bounding box center [688, 664] width 38 height 38
select select "[DATE]"
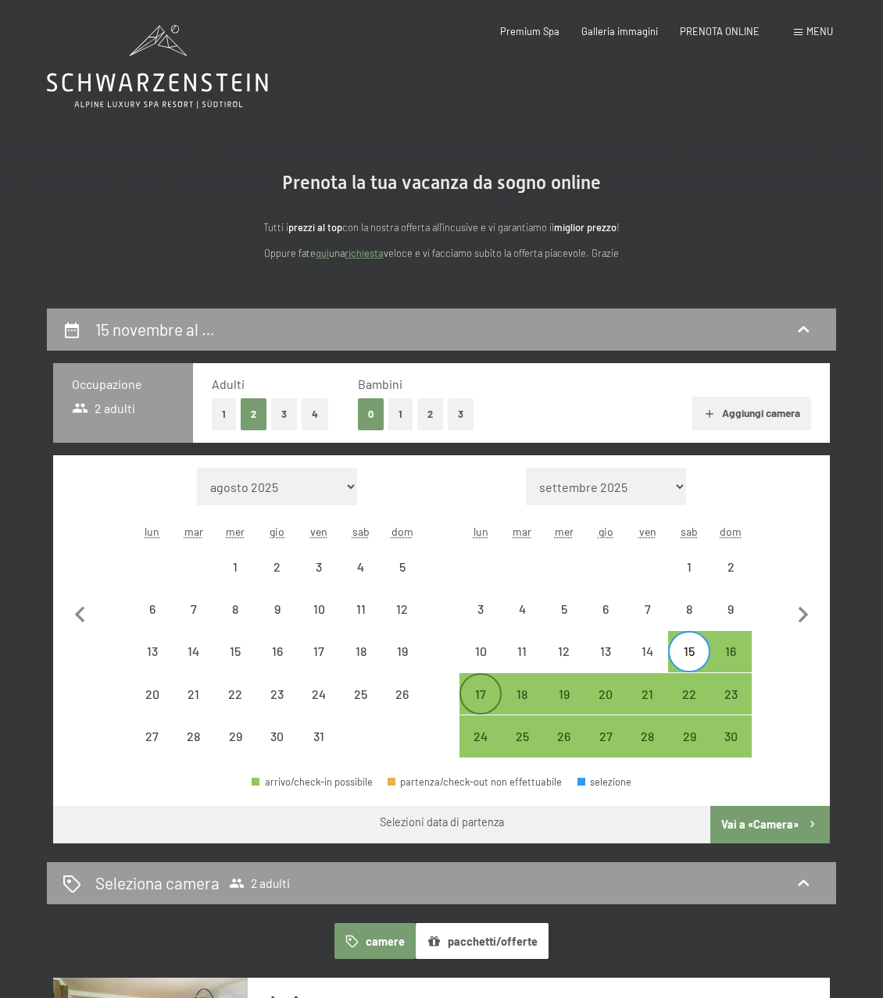
click at [485, 688] on div "17" at bounding box center [480, 707] width 38 height 38
select select "[DATE]"
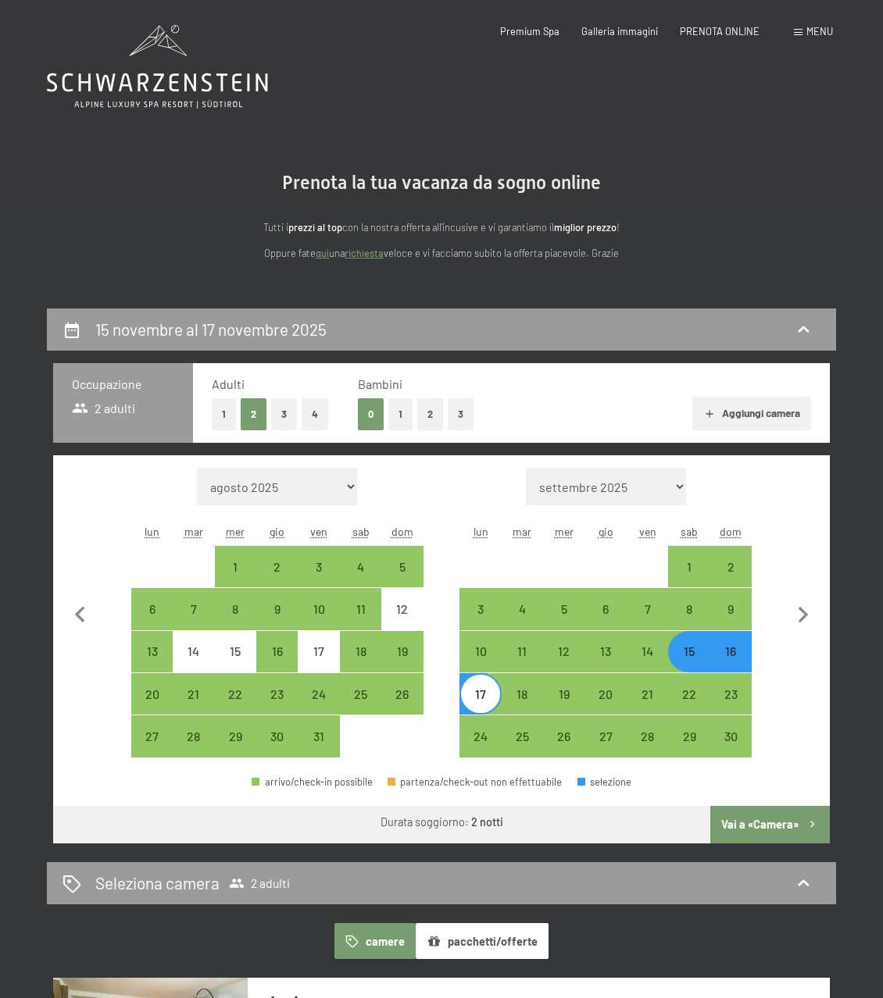
click at [754, 818] on button "Vai a «Camera»" at bounding box center [769, 824] width 119 height 37
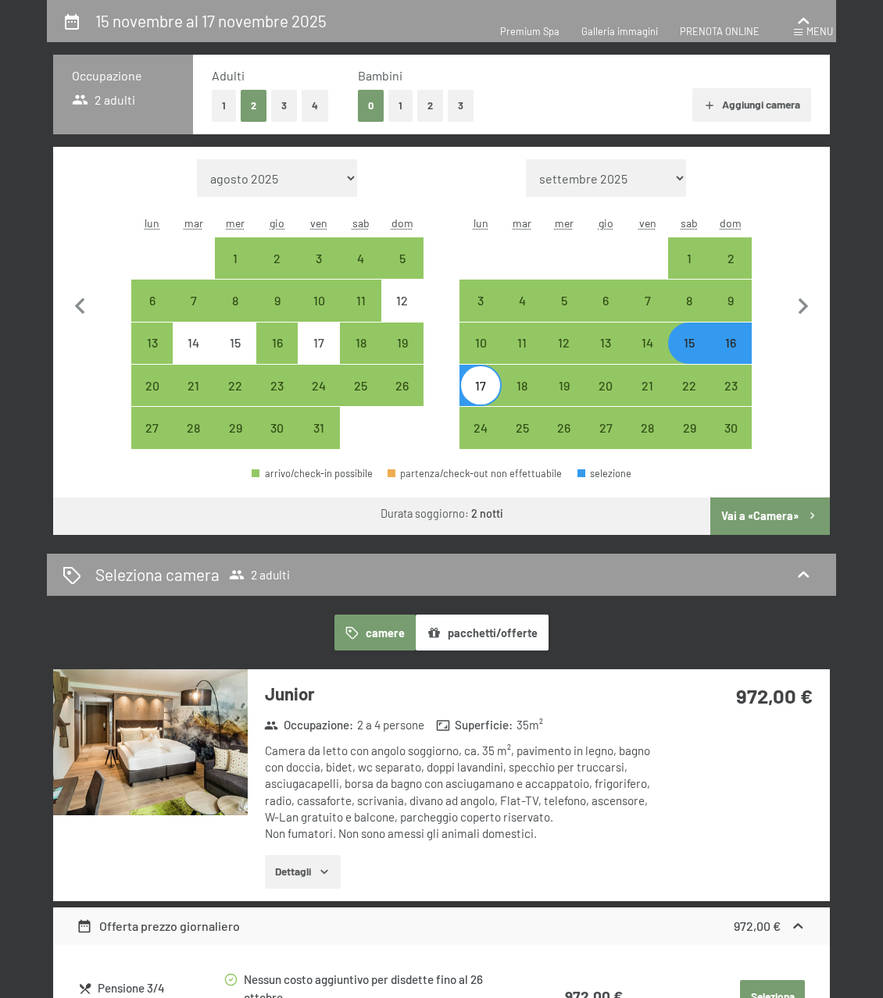
select select "[DATE]"
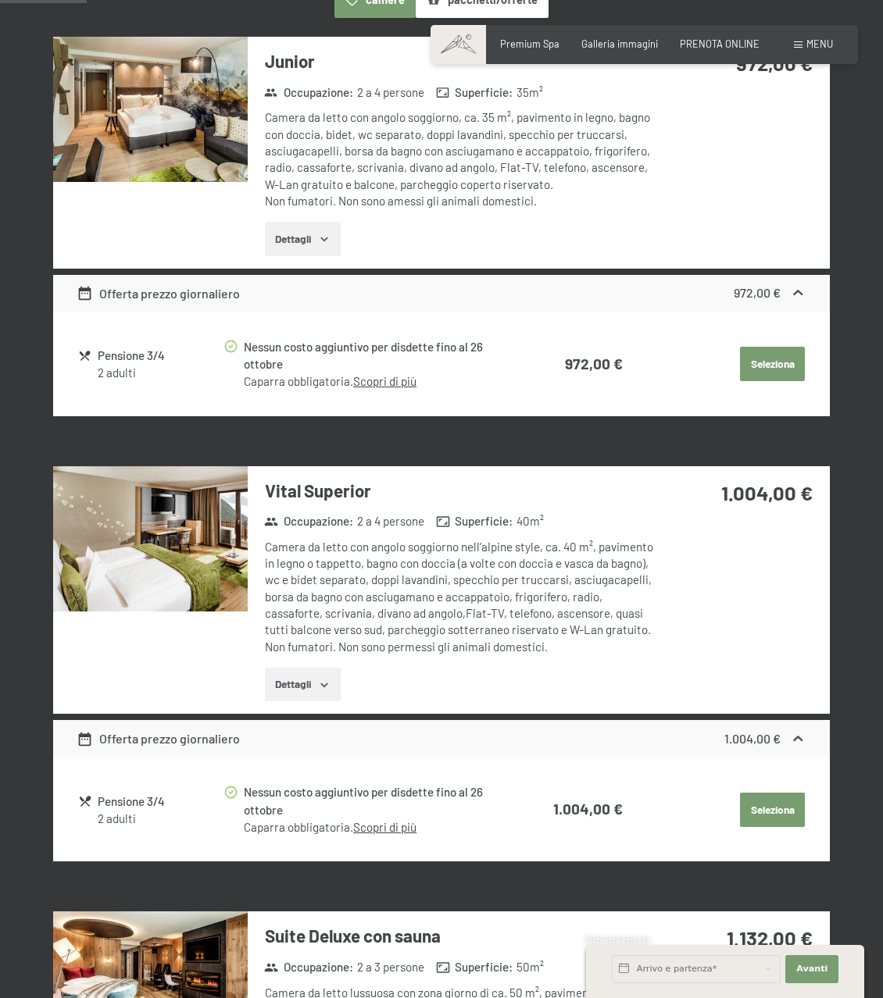
scroll to position [234, 0]
